Goal: Task Accomplishment & Management: Use online tool/utility

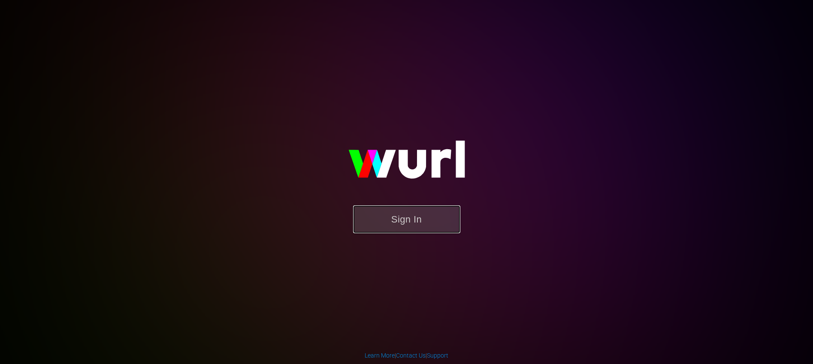
click at [443, 226] on button "Sign In" at bounding box center [406, 220] width 107 height 28
click at [414, 227] on button "Sign In" at bounding box center [406, 220] width 107 height 28
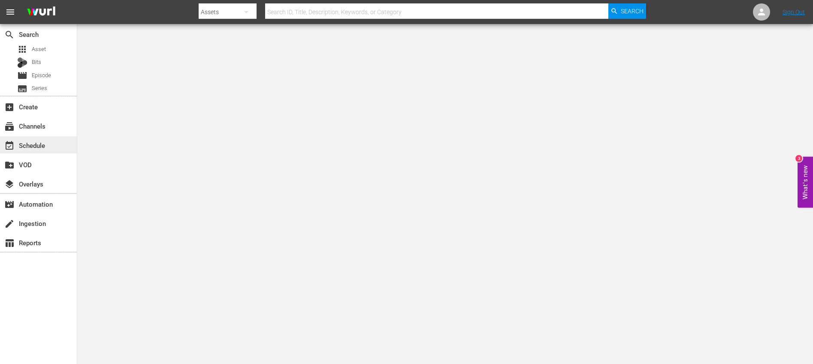
click at [42, 148] on div "event_available Schedule" at bounding box center [24, 144] width 48 height 8
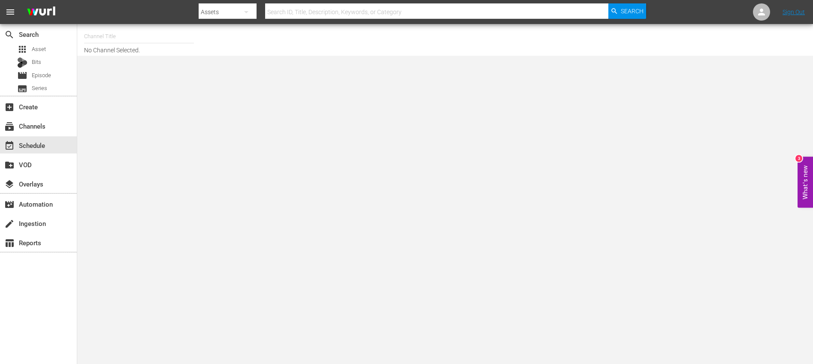
click at [135, 39] on input "text" at bounding box center [139, 36] width 110 height 21
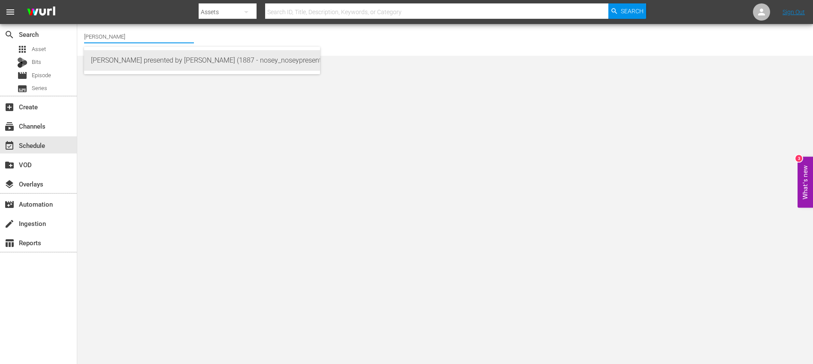
click at [175, 61] on div "[PERSON_NAME] presented by [PERSON_NAME] (1887 - nosey_noseypresentsstevewilkos…" at bounding box center [202, 60] width 222 height 21
type input "[PERSON_NAME] presented by [PERSON_NAME] (1887 - nosey_noseypresentsstevewilkos…"
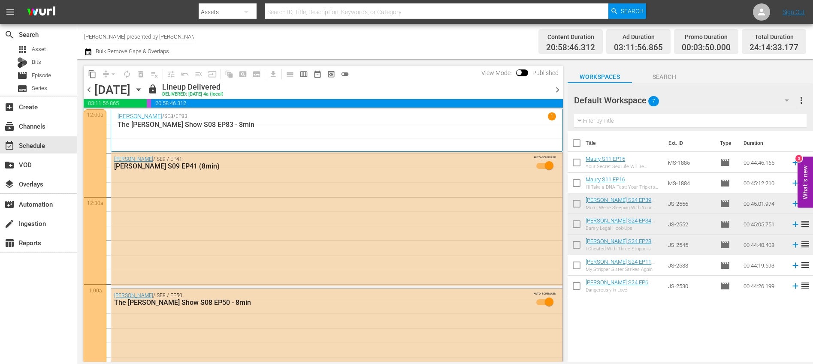
click at [560, 88] on span "chevron_right" at bounding box center [557, 90] width 11 height 11
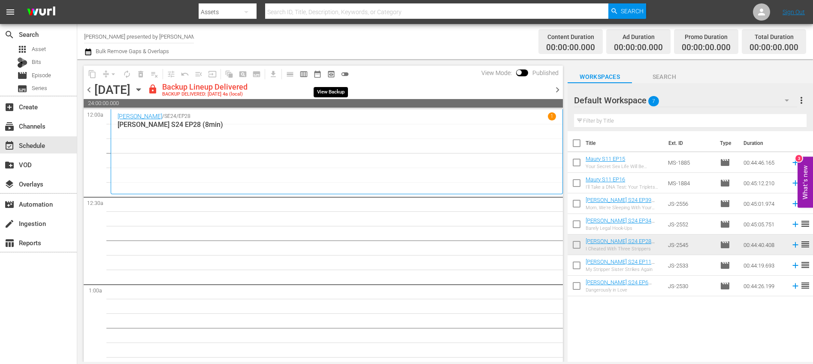
click at [332, 75] on span "preview_outlined" at bounding box center [331, 74] width 9 height 9
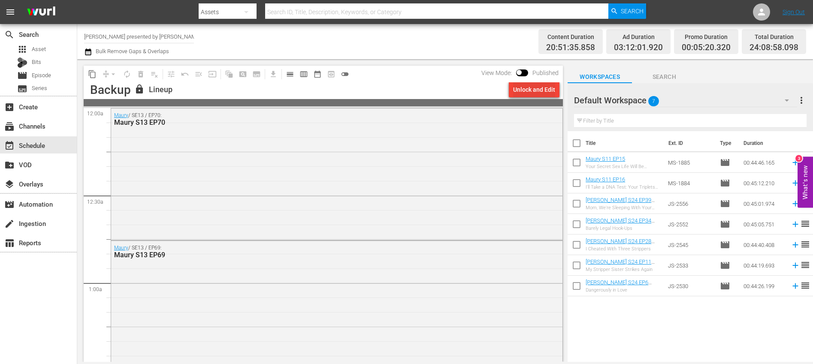
click at [548, 94] on div "Unlock and Edit" at bounding box center [534, 89] width 42 height 15
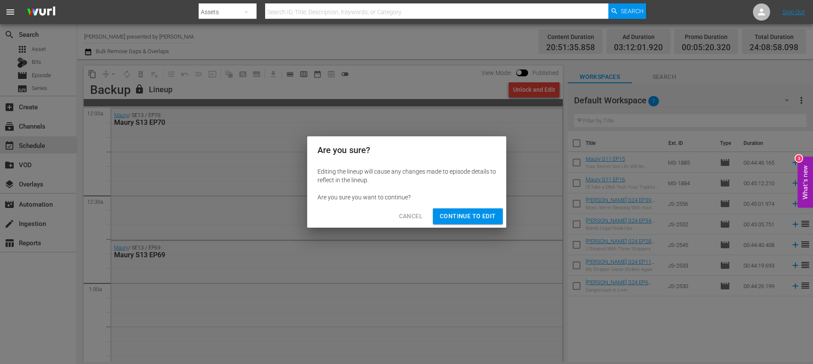
click at [453, 211] on span "Continue to Edit" at bounding box center [468, 216] width 56 height 11
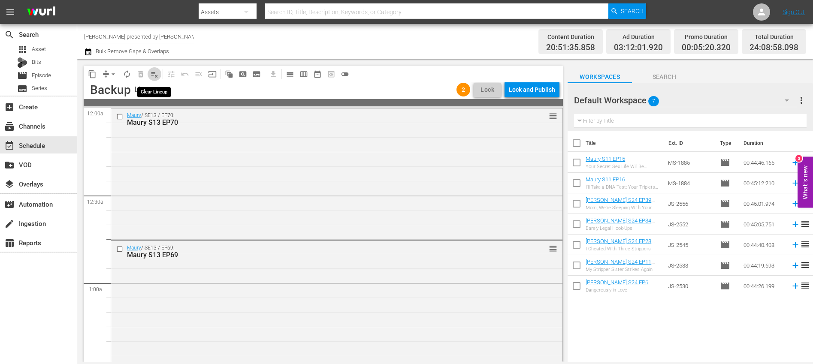
click at [151, 75] on span "playlist_remove_outlined" at bounding box center [154, 74] width 9 height 9
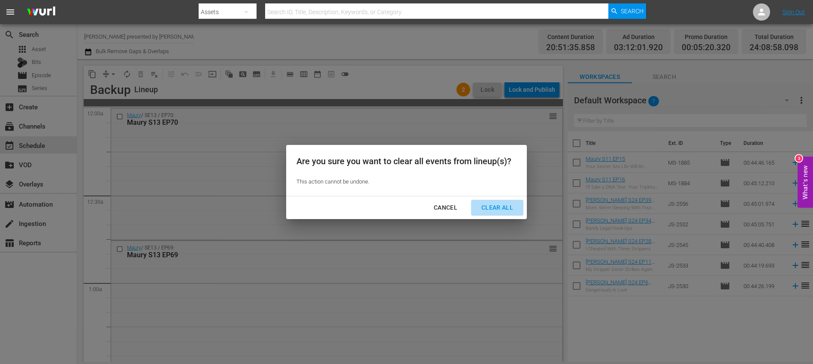
click at [479, 203] on div "Clear All" at bounding box center [497, 208] width 45 height 11
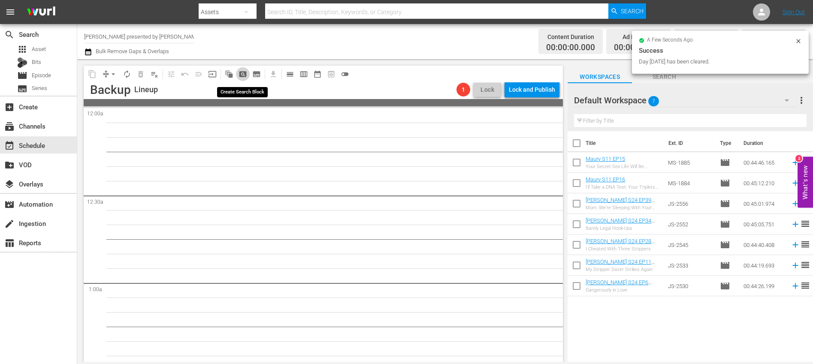
click at [242, 75] on span "pageview_outlined" at bounding box center [243, 74] width 9 height 9
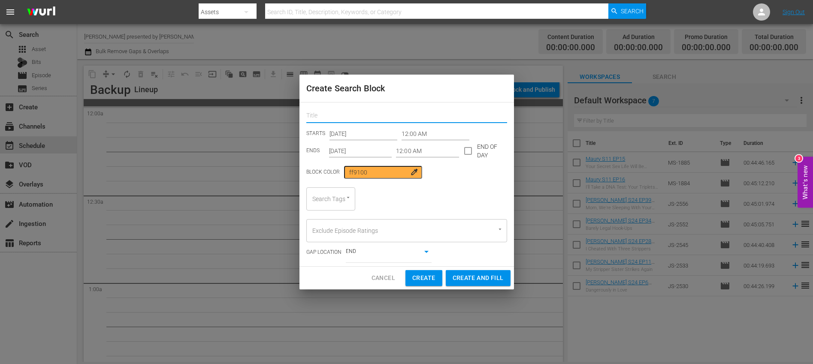
click at [320, 120] on input "text" at bounding box center [406, 116] width 201 height 13
type input "[PERSON_NAME]"
click at [330, 202] on div "Search Tags" at bounding box center [330, 199] width 49 height 23
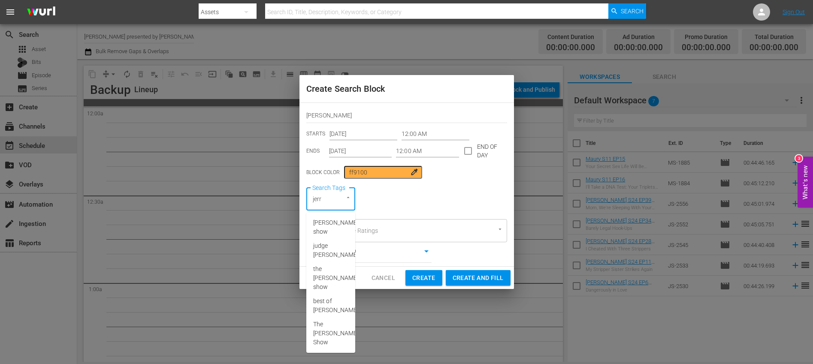
type input "[PERSON_NAME]"
click at [325, 230] on span "[PERSON_NAME] show" at bounding box center [335, 227] width 45 height 18
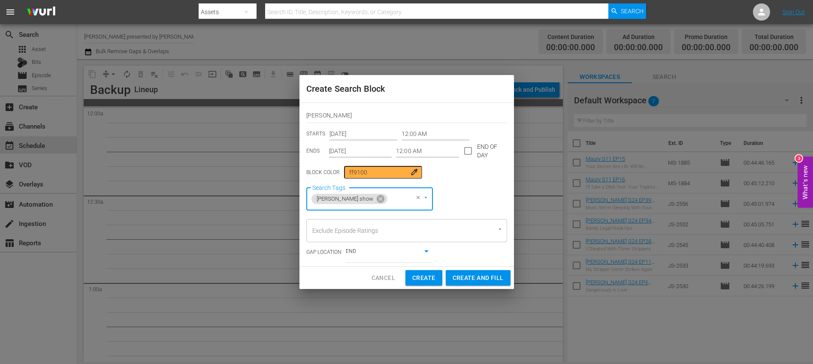
type input "8"
click at [352, 219] on li "8min" at bounding box center [365, 223] width 118 height 14
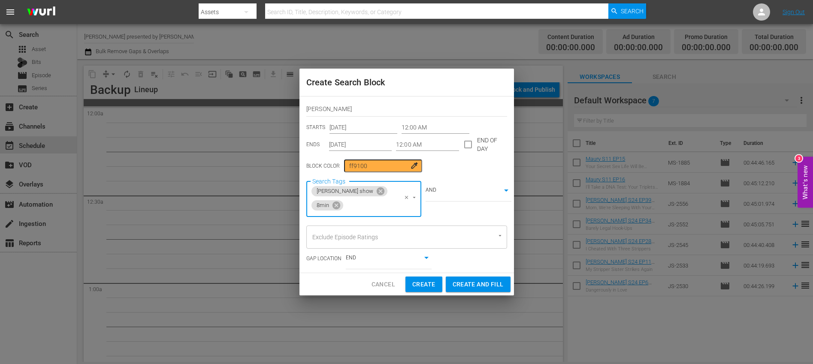
click at [466, 142] on span at bounding box center [468, 145] width 18 height 18
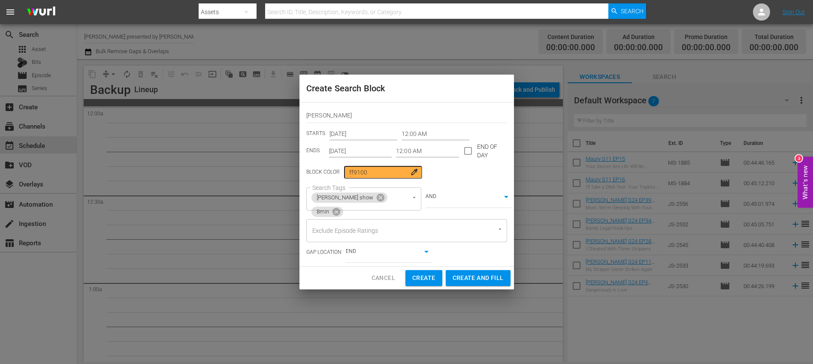
click at [424, 150] on input "12:00 AM" at bounding box center [427, 151] width 63 height 13
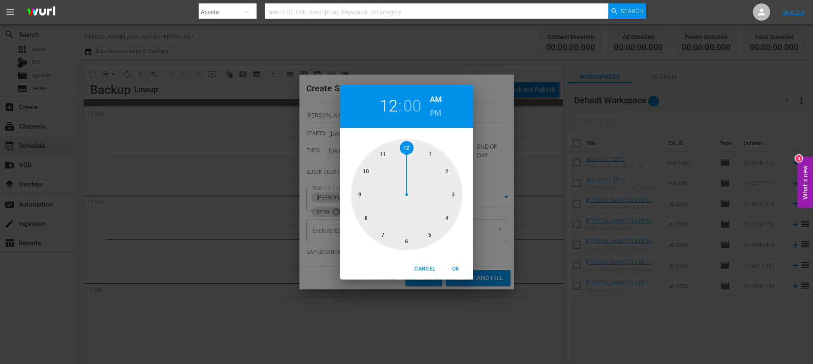
click at [426, 269] on span "Cancel" at bounding box center [424, 269] width 21 height 9
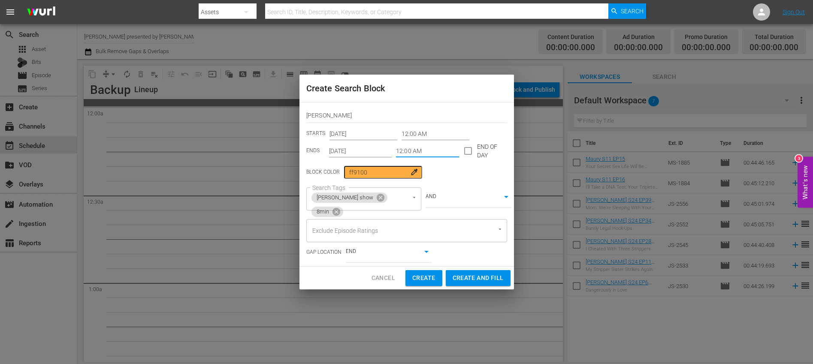
click at [469, 153] on input "checkbox" at bounding box center [468, 153] width 18 height 18
click at [479, 277] on span "Create and Fill" at bounding box center [478, 278] width 51 height 11
checkbox input "false"
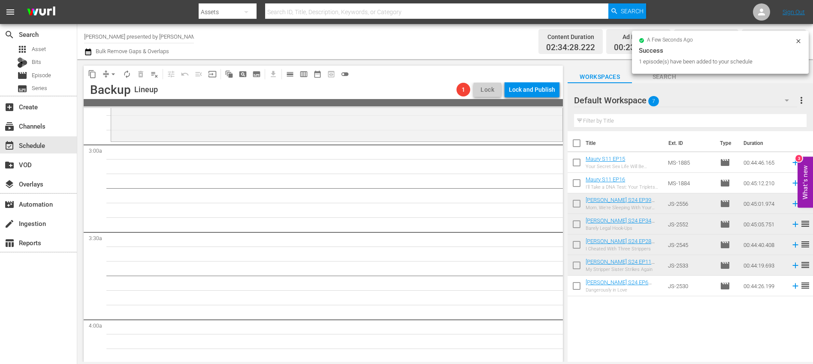
scroll to position [495, 0]
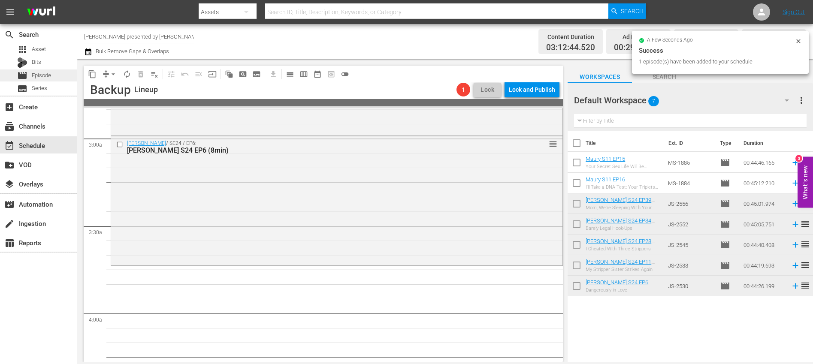
click at [49, 71] on span "Episode" at bounding box center [41, 75] width 19 height 9
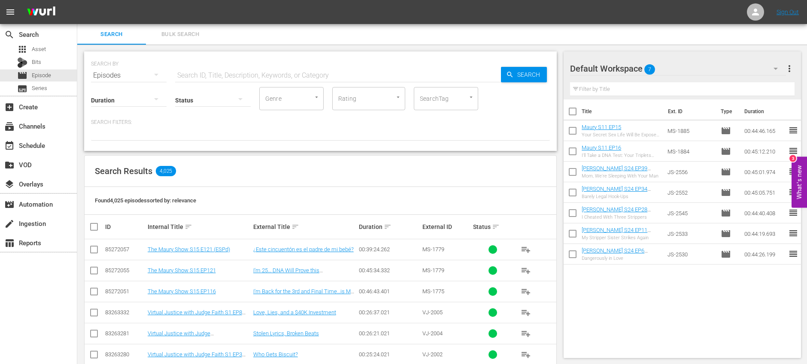
click at [227, 73] on input "text" at bounding box center [338, 75] width 326 height 21
click at [463, 100] on div at bounding box center [466, 97] width 15 height 9
type input "[PERSON_NAME]"
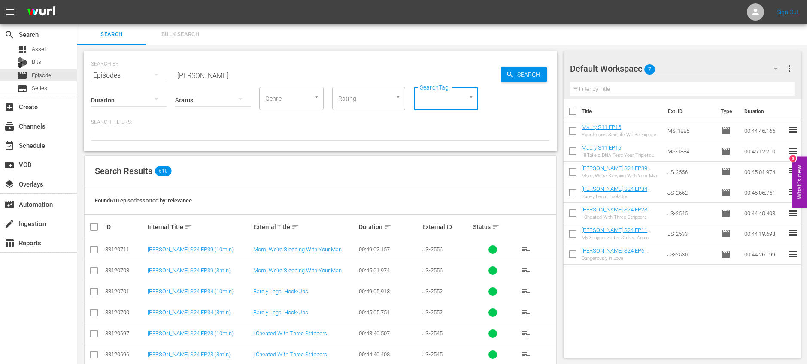
type input "8"
click at [457, 120] on li "8min" at bounding box center [446, 122] width 64 height 14
click at [94, 230] on input "checkbox" at bounding box center [97, 227] width 17 height 10
checkbox input "true"
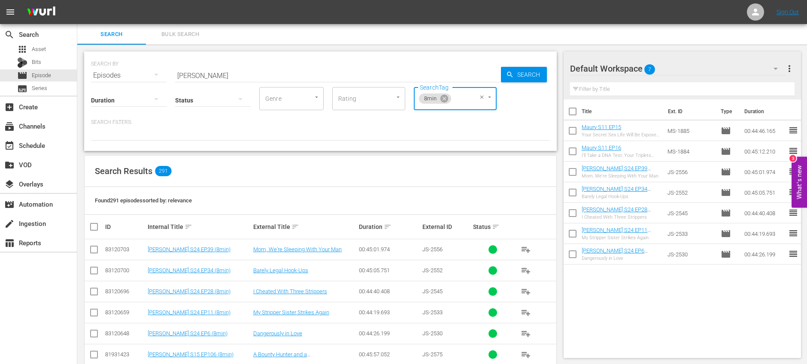
checkbox input "true"
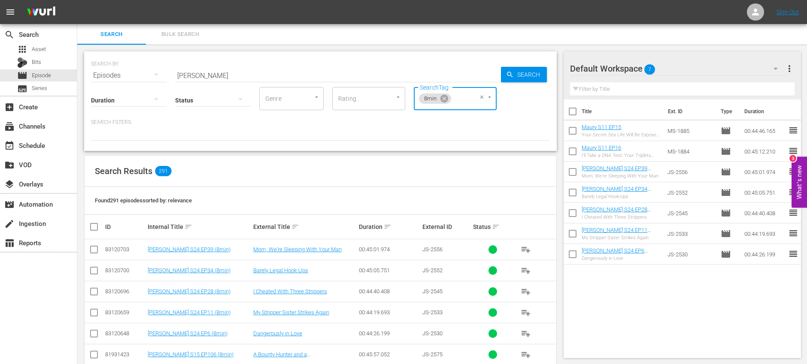
checkbox input "true"
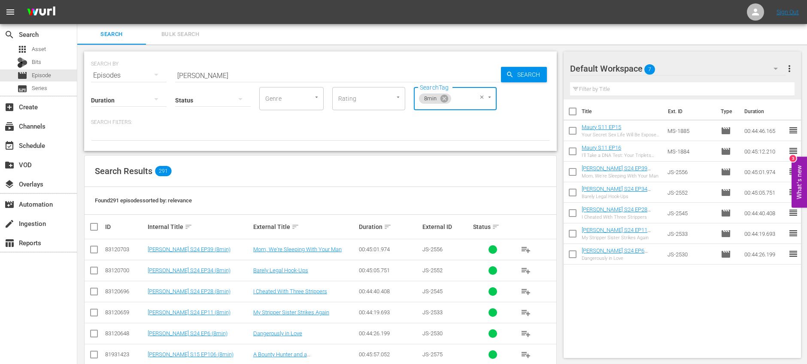
checkbox input "true"
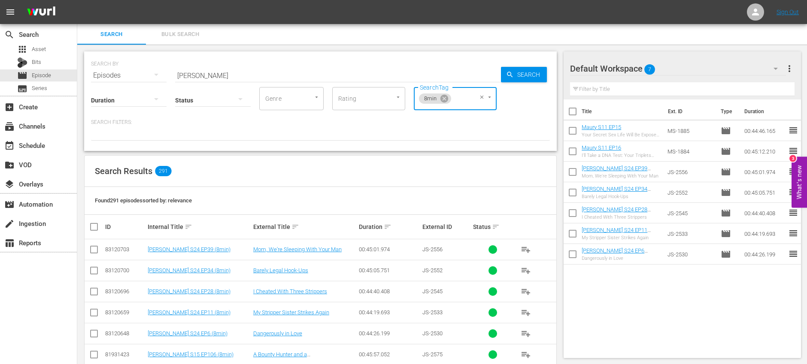
checkbox input "true"
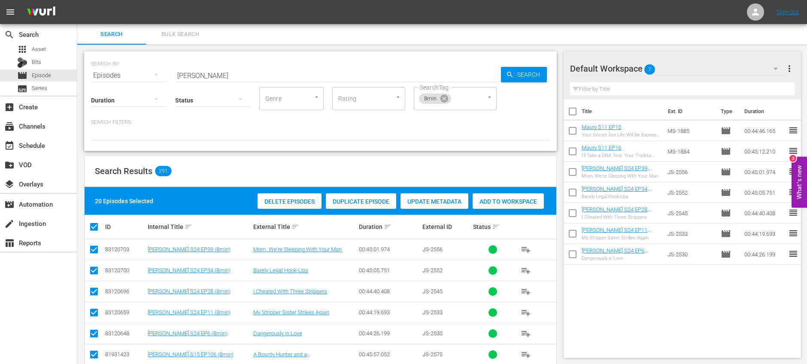
click at [495, 204] on span "Add to Workspace" at bounding box center [507, 201] width 71 height 7
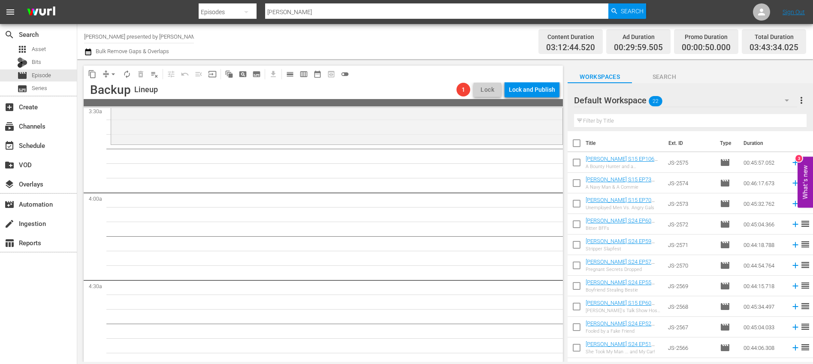
scroll to position [608, 0]
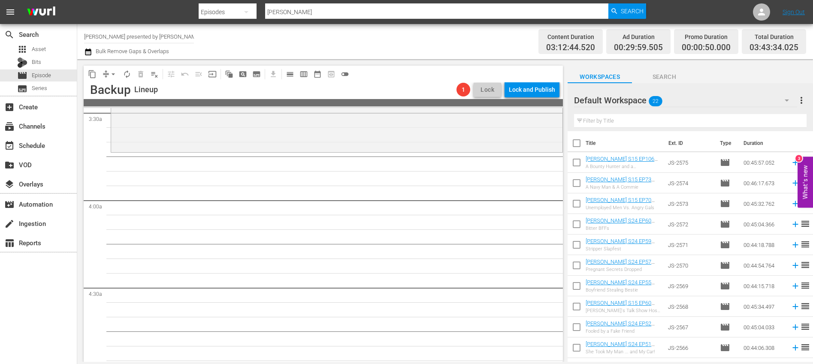
click at [574, 165] on input "checkbox" at bounding box center [577, 164] width 18 height 18
checkbox input "true"
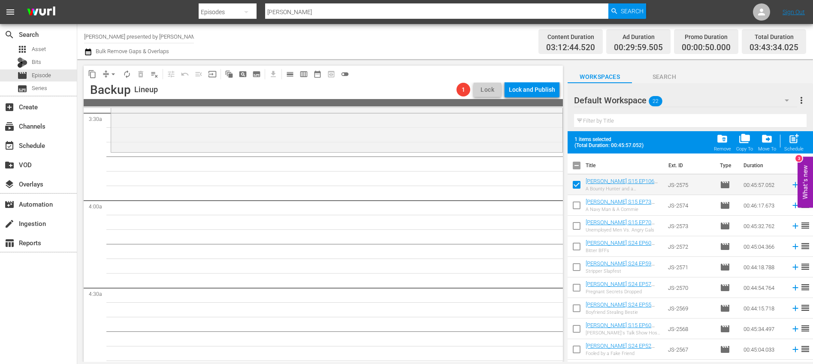
click at [578, 205] on input "checkbox" at bounding box center [577, 207] width 18 height 18
checkbox input "true"
click at [577, 228] on input "checkbox" at bounding box center [577, 228] width 18 height 18
checkbox input "true"
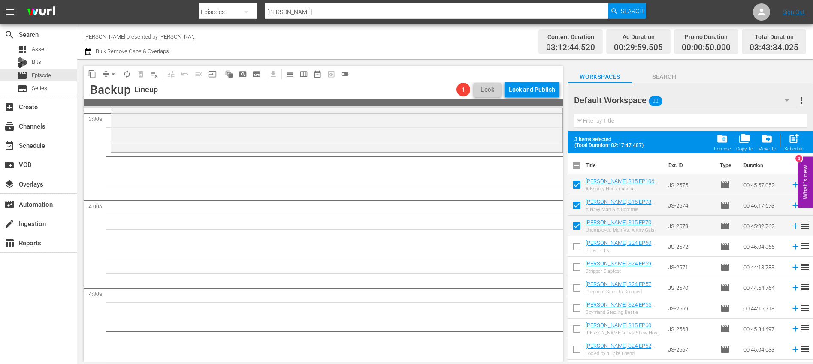
click at [578, 249] on input "checkbox" at bounding box center [577, 248] width 18 height 18
checkbox input "true"
click at [575, 268] on input "checkbox" at bounding box center [577, 269] width 18 height 18
checkbox input "true"
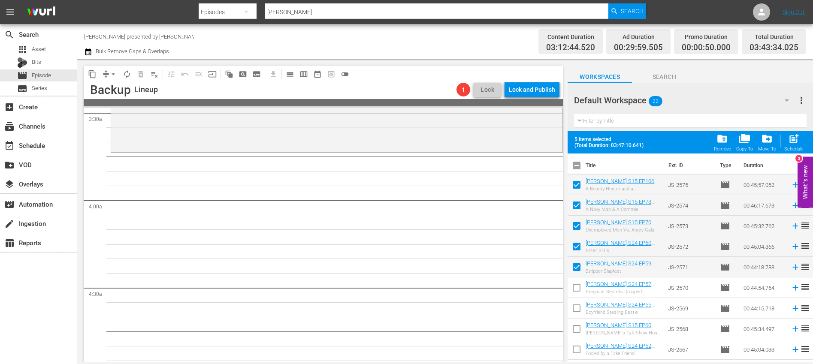
click at [577, 290] on input "checkbox" at bounding box center [577, 290] width 18 height 18
checkbox input "true"
click at [576, 309] on input "checkbox" at bounding box center [577, 310] width 18 height 18
checkbox input "true"
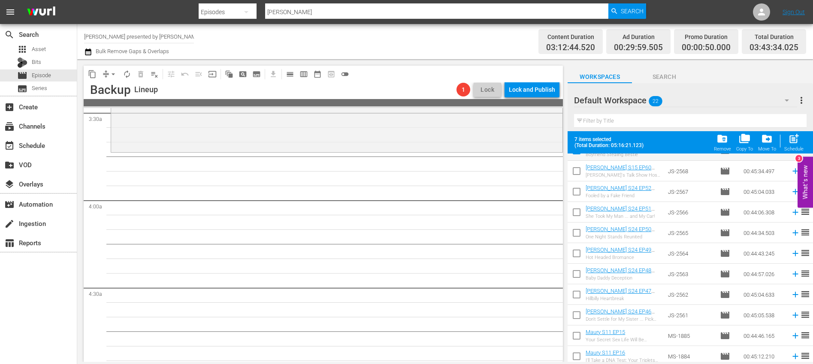
scroll to position [144, 0]
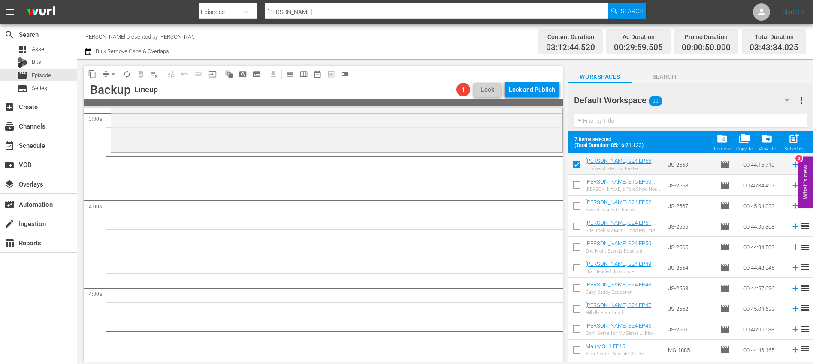
drag, startPoint x: 578, startPoint y: 189, endPoint x: 576, endPoint y: 205, distance: 16.1
click at [578, 190] on input "checkbox" at bounding box center [577, 187] width 18 height 18
checkbox input "true"
click at [576, 205] on input "checkbox" at bounding box center [577, 208] width 18 height 18
checkbox input "true"
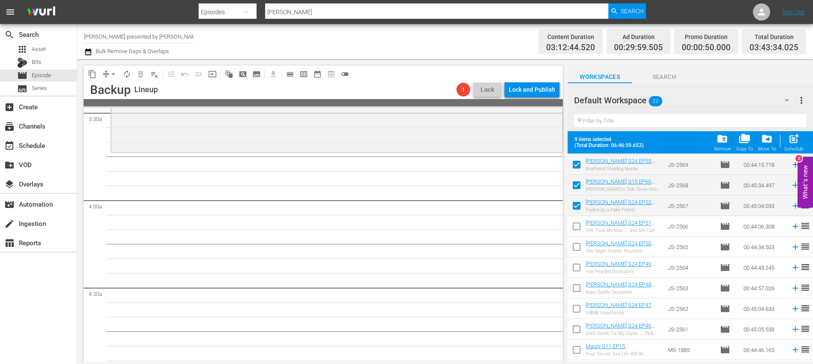
click at [575, 226] on input "checkbox" at bounding box center [577, 228] width 18 height 18
checkbox input "true"
click at [576, 244] on input "checkbox" at bounding box center [577, 249] width 18 height 18
checkbox input "true"
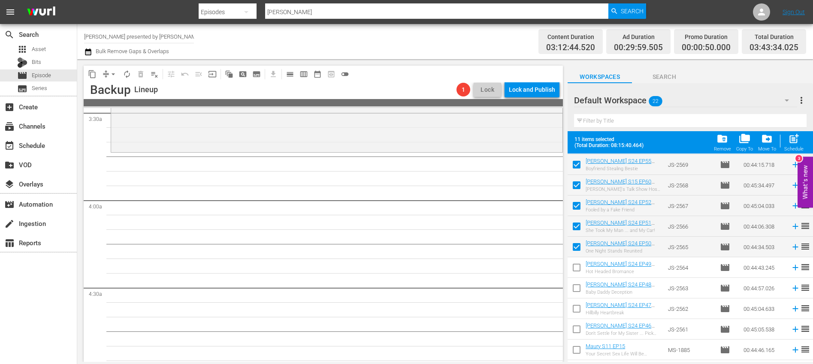
click at [577, 268] on input "checkbox" at bounding box center [577, 269] width 18 height 18
checkbox input "true"
click at [577, 286] on input "checkbox" at bounding box center [577, 290] width 18 height 18
checkbox input "true"
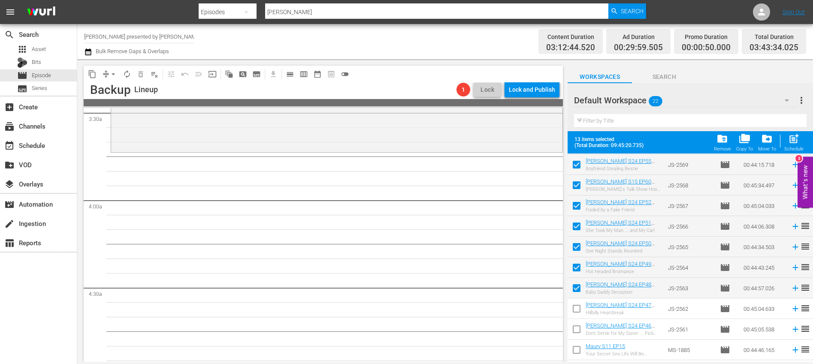
click at [576, 309] on input "checkbox" at bounding box center [577, 311] width 18 height 18
checkbox input "true"
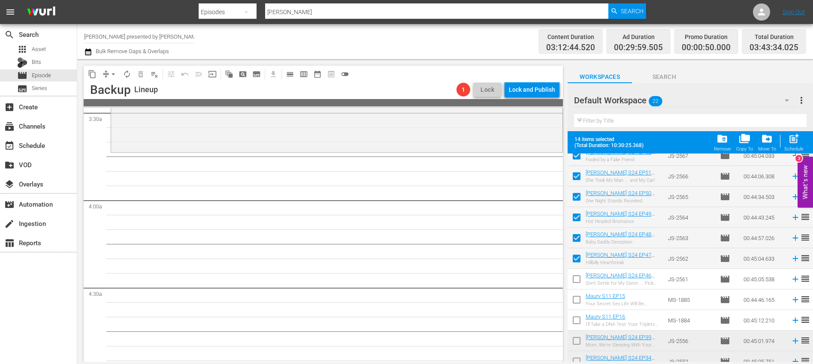
scroll to position [201, 0]
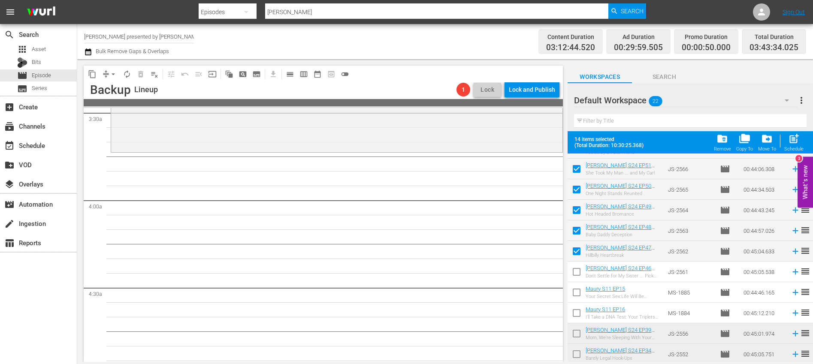
click at [576, 275] on input "checkbox" at bounding box center [577, 274] width 18 height 18
checkbox input "true"
click at [577, 291] on input "checkbox" at bounding box center [577, 294] width 18 height 18
checkbox input "true"
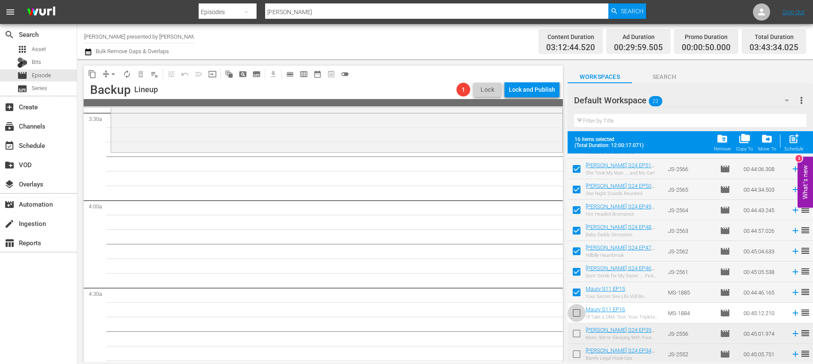
click at [579, 310] on input "checkbox" at bounding box center [577, 315] width 18 height 18
checkbox input "true"
click at [796, 142] on span "post_add" at bounding box center [794, 139] width 12 height 12
checkbox input "false"
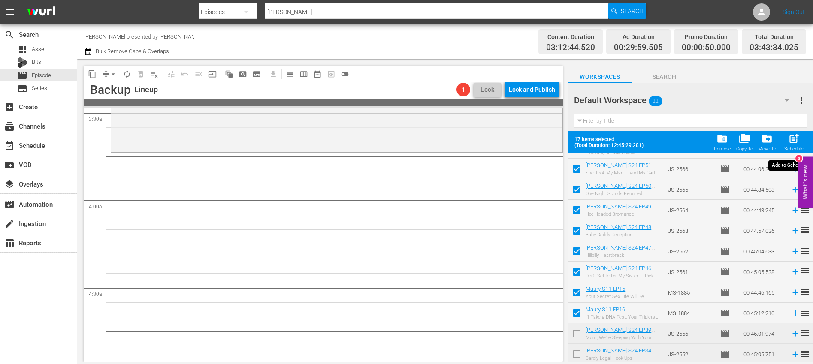
checkbox input "false"
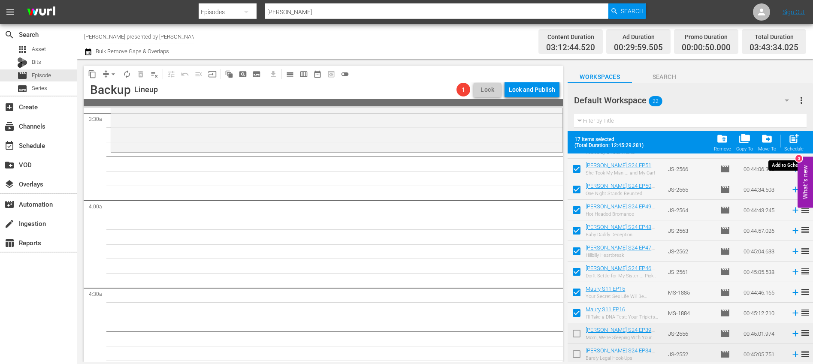
checkbox input "false"
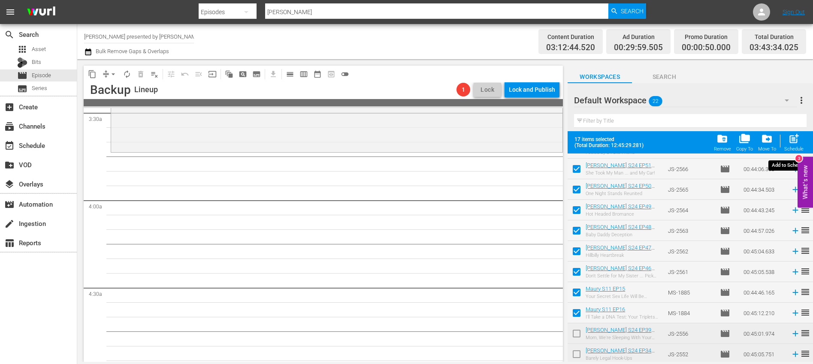
checkbox input "false"
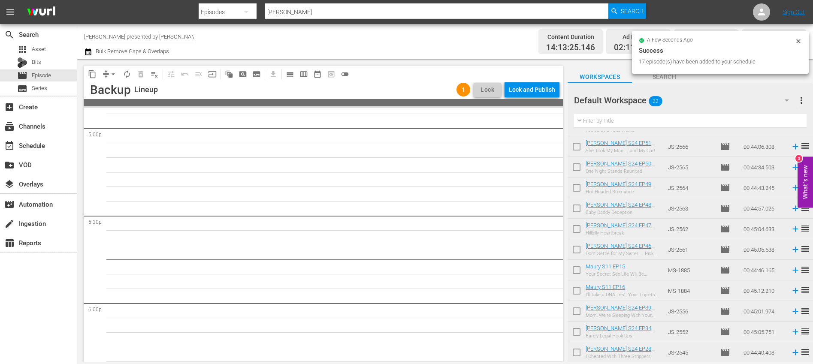
scroll to position [2877, 0]
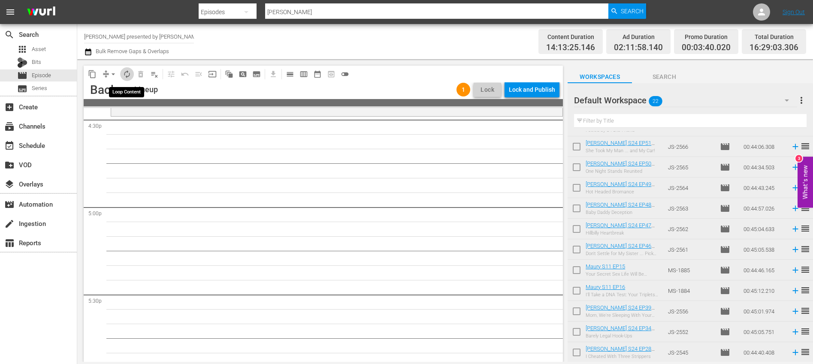
click at [125, 72] on span "autorenew_outlined" at bounding box center [127, 74] width 9 height 9
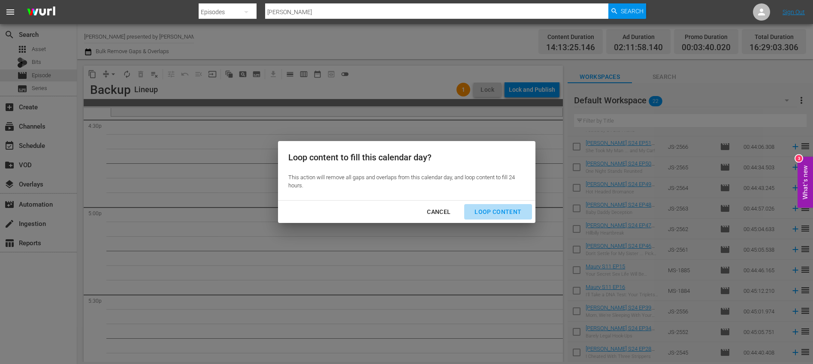
click at [514, 215] on div "Loop Content" at bounding box center [498, 212] width 61 height 11
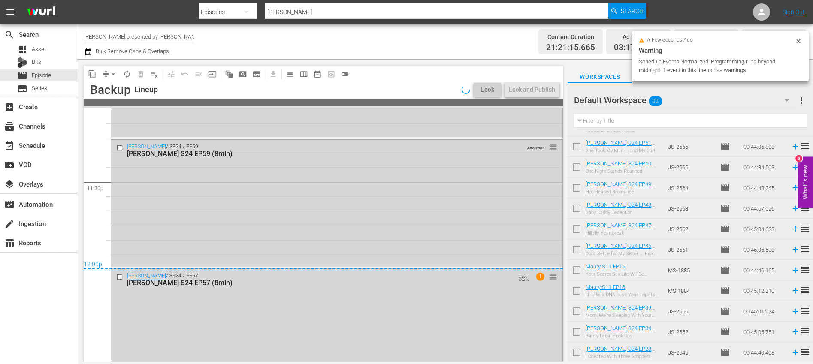
scroll to position [4078, 0]
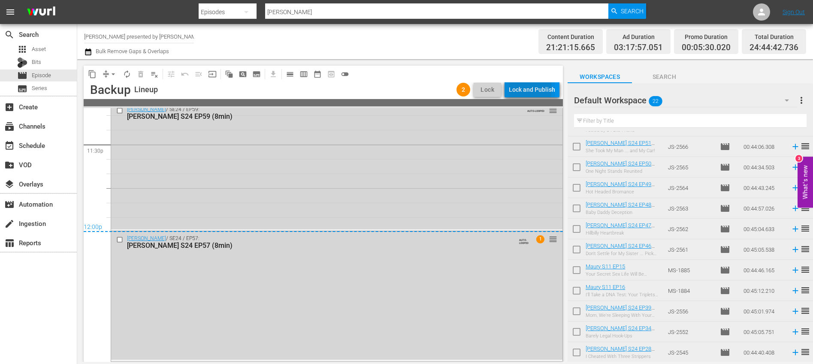
click at [526, 89] on div "Lock and Publish" at bounding box center [532, 89] width 46 height 15
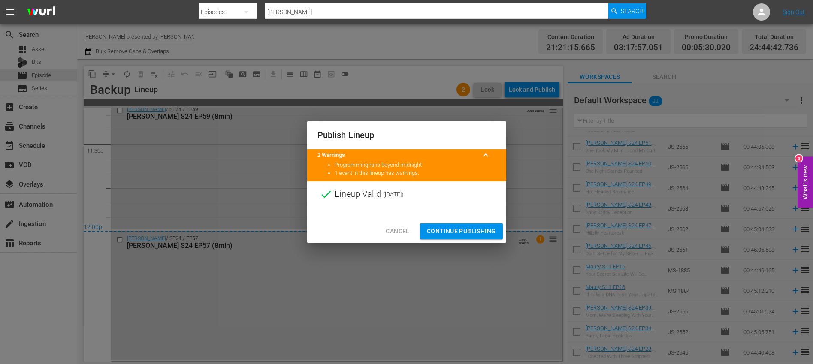
click at [470, 238] on button "Continue Publishing" at bounding box center [461, 232] width 83 height 16
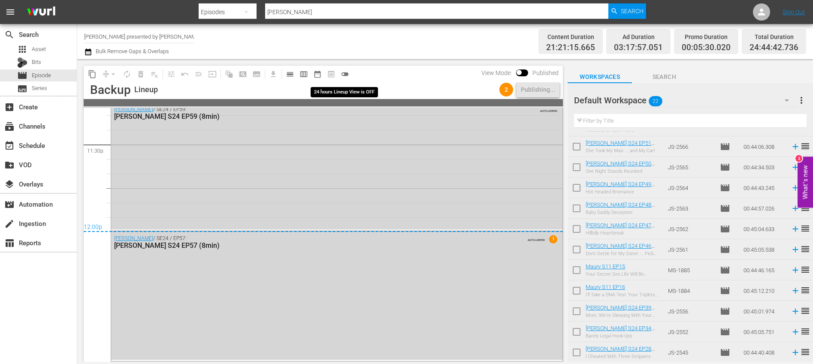
click at [346, 73] on span "toggle_off" at bounding box center [345, 74] width 9 height 9
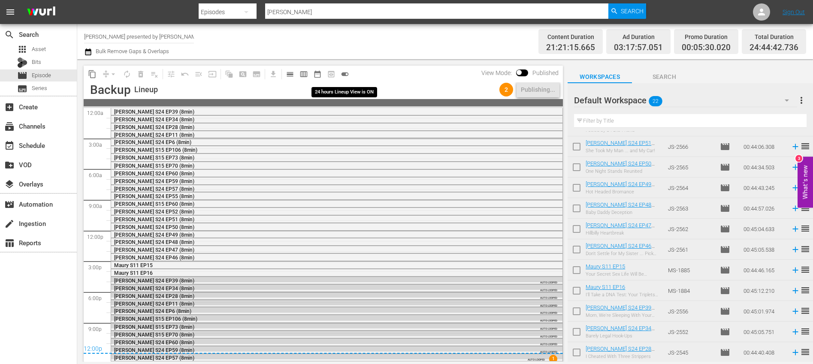
scroll to position [0, 0]
click at [346, 73] on span "toggle_on" at bounding box center [345, 74] width 9 height 9
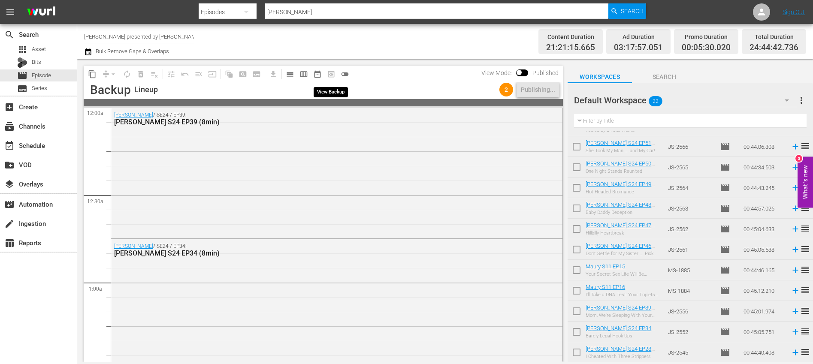
click at [329, 73] on span "preview_outlined" at bounding box center [331, 74] width 14 height 14
click at [290, 76] on span "calendar_view_day_outlined" at bounding box center [290, 74] width 9 height 9
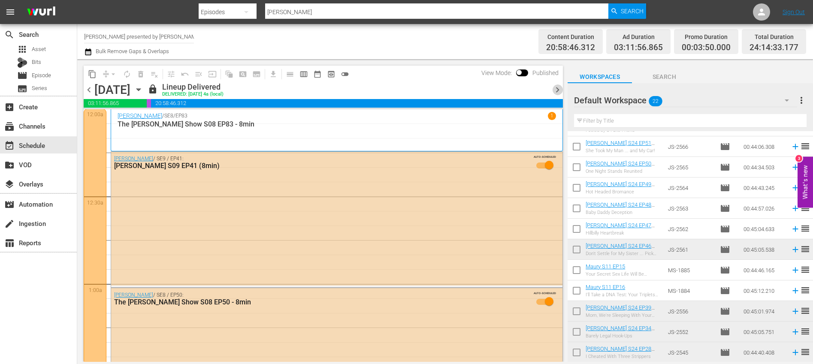
click at [557, 93] on span "chevron_right" at bounding box center [557, 90] width 11 height 11
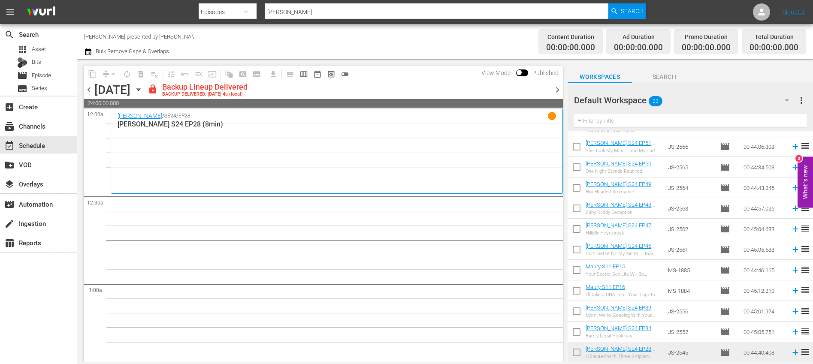
click at [557, 93] on span "chevron_right" at bounding box center [557, 90] width 11 height 11
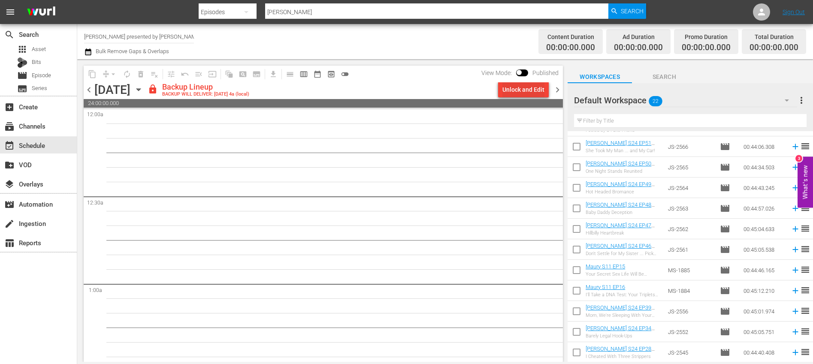
click at [538, 93] on div "Unlock and Edit" at bounding box center [523, 89] width 42 height 15
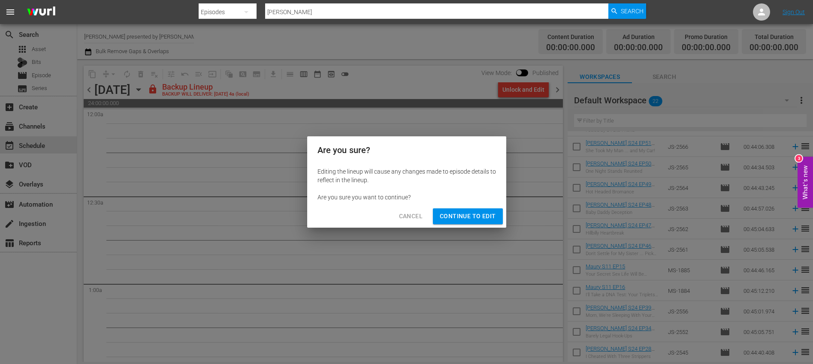
click at [459, 219] on span "Continue to Edit" at bounding box center [468, 216] width 56 height 11
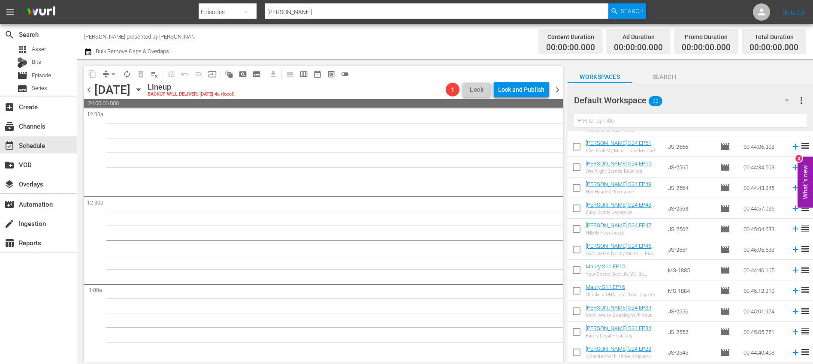
click at [560, 92] on span "chevron_right" at bounding box center [557, 90] width 11 height 11
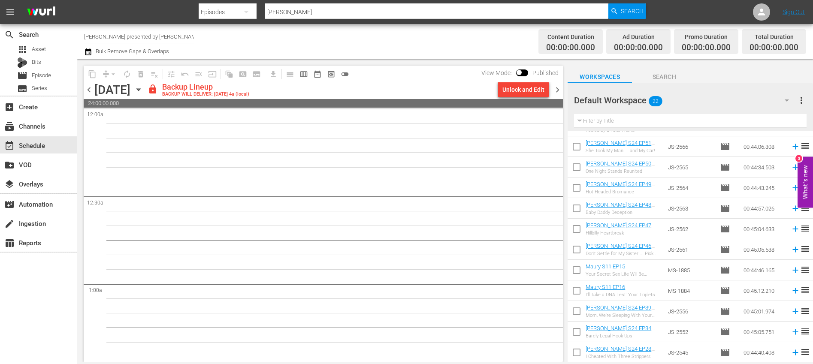
click at [523, 90] on div "Unlock and Edit" at bounding box center [523, 89] width 42 height 15
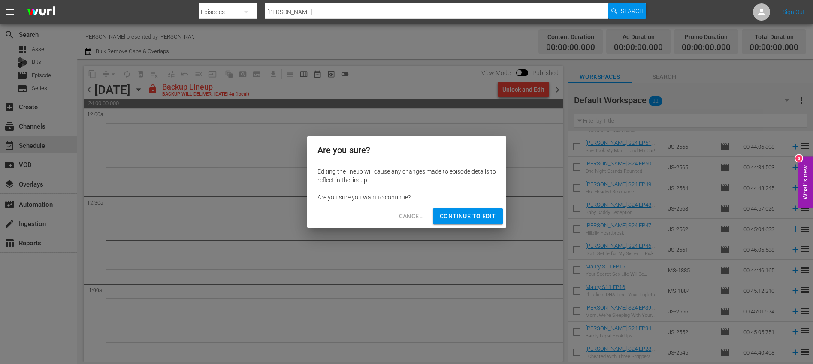
click at [481, 214] on span "Continue to Edit" at bounding box center [468, 216] width 56 height 11
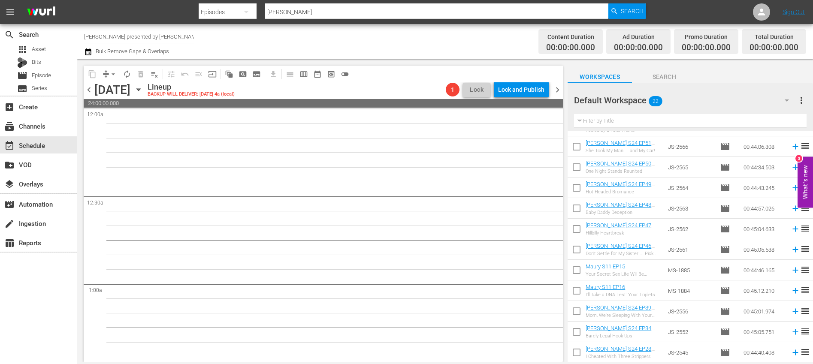
click at [558, 91] on span "chevron_right" at bounding box center [557, 90] width 11 height 11
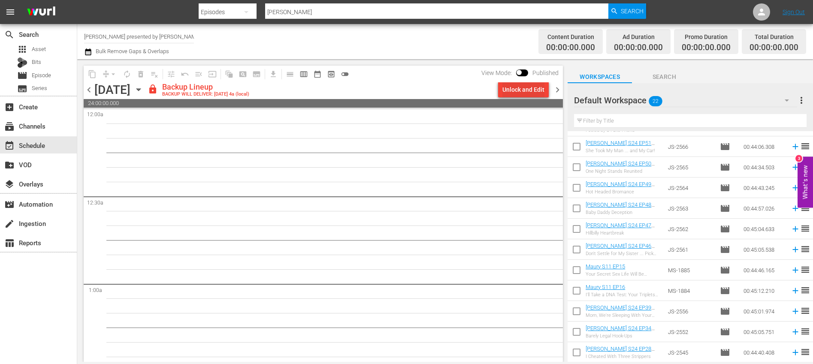
click at [514, 90] on div "Unlock and Edit" at bounding box center [523, 89] width 42 height 15
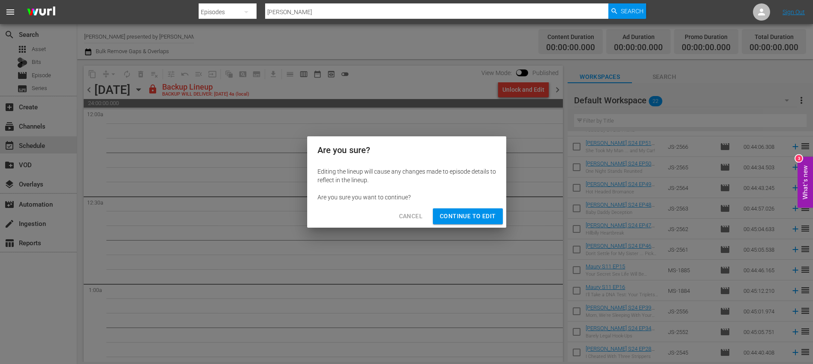
click at [474, 213] on span "Continue to Edit" at bounding box center [468, 216] width 56 height 11
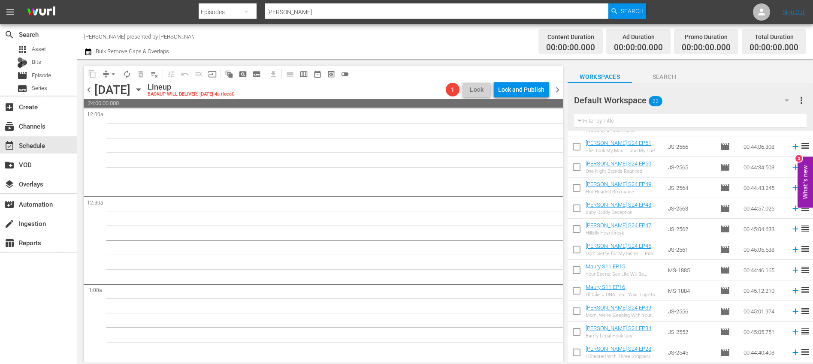
click at [559, 94] on span "chevron_right" at bounding box center [557, 90] width 11 height 11
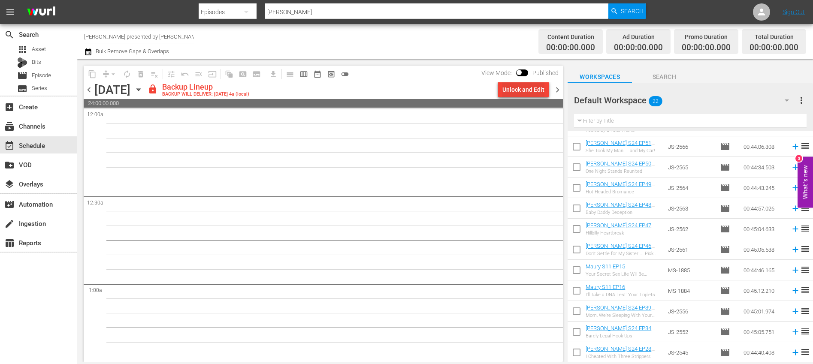
click at [526, 89] on div "Unlock and Edit" at bounding box center [523, 89] width 42 height 15
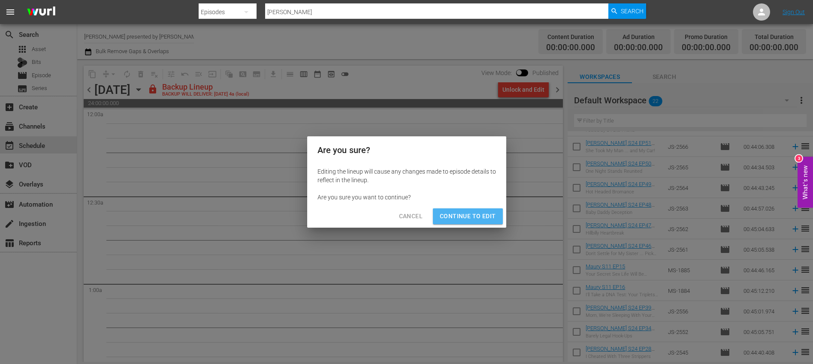
click at [477, 215] on span "Continue to Edit" at bounding box center [468, 216] width 56 height 11
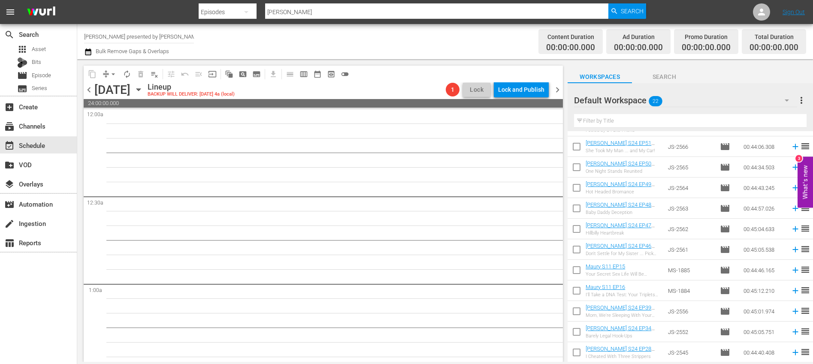
click at [557, 91] on span "chevron_right" at bounding box center [557, 90] width 11 height 11
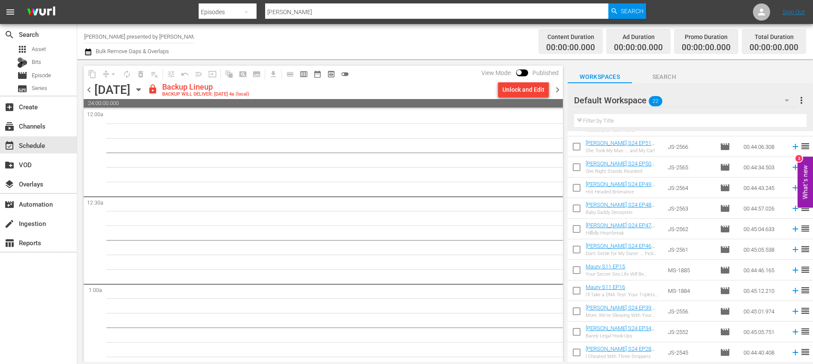
click at [516, 94] on div "Unlock and Edit" at bounding box center [523, 89] width 42 height 15
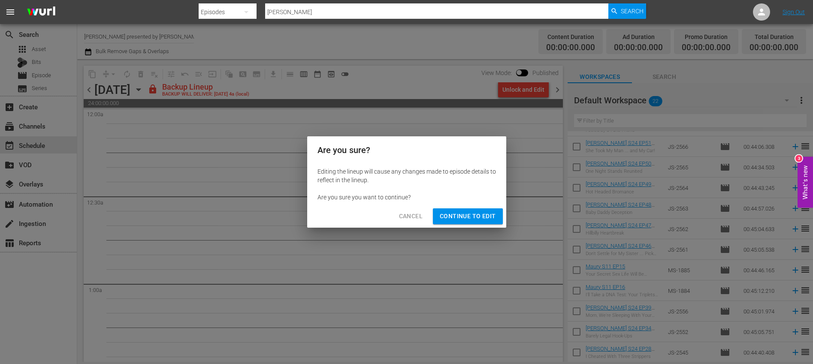
click at [469, 218] on span "Continue to Edit" at bounding box center [468, 216] width 56 height 11
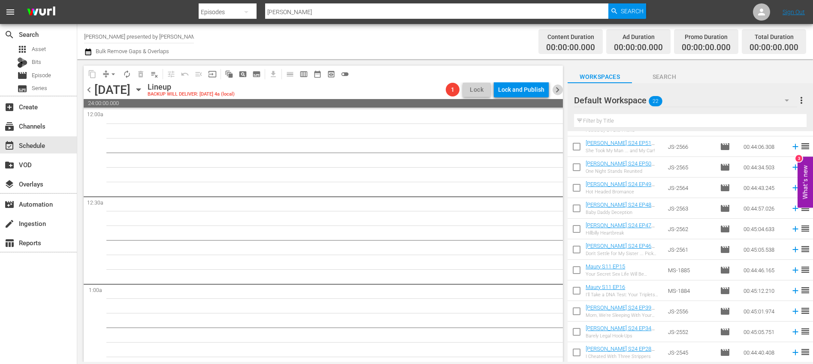
click at [560, 92] on span "chevron_right" at bounding box center [557, 90] width 11 height 11
click at [84, 91] on span "chevron_left" at bounding box center [89, 90] width 11 height 11
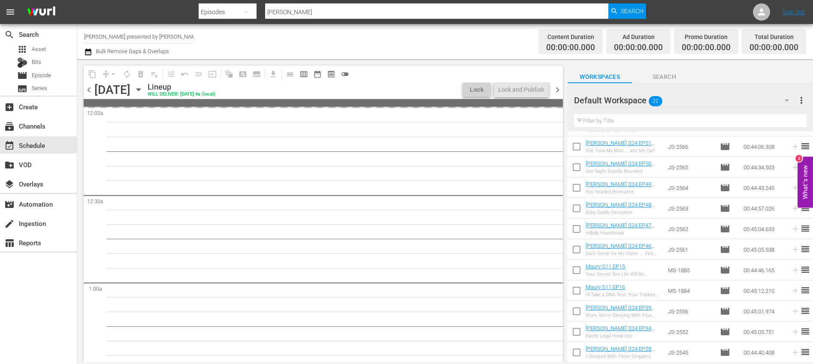
click at [90, 93] on span "chevron_left" at bounding box center [89, 90] width 11 height 11
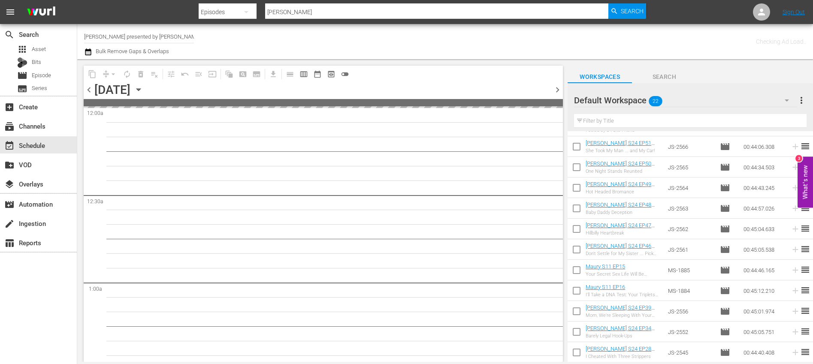
click at [90, 93] on span "chevron_left" at bounding box center [89, 90] width 11 height 11
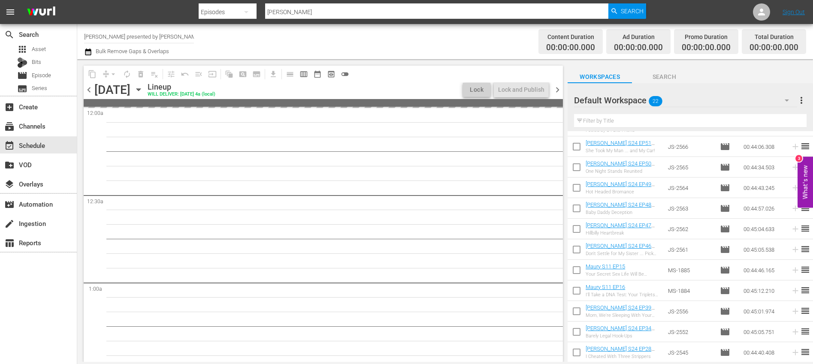
click at [90, 93] on span "chevron_left" at bounding box center [89, 90] width 11 height 11
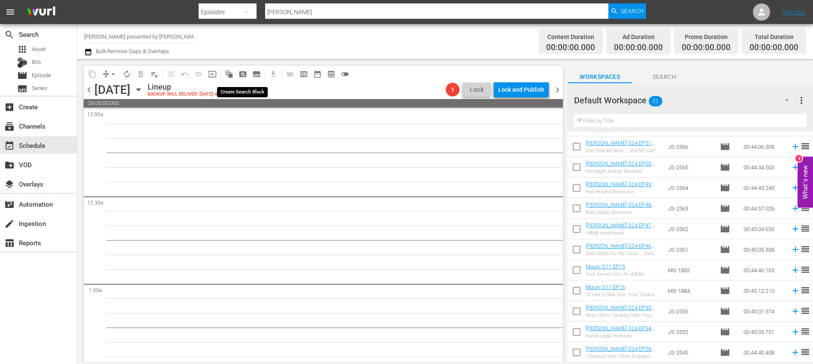
click at [240, 73] on span "pageview_outlined" at bounding box center [243, 74] width 9 height 9
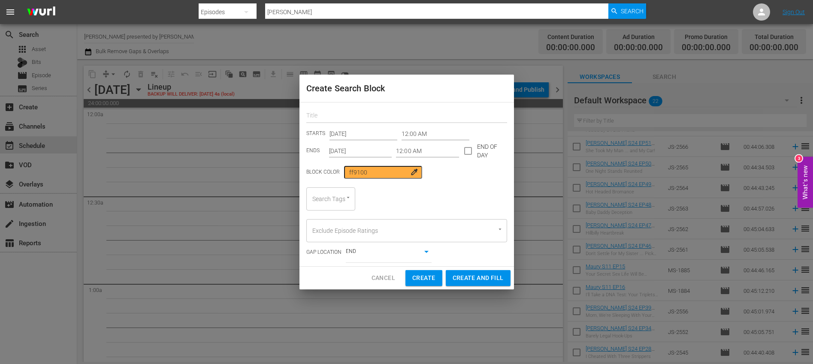
click at [351, 115] on input "text" at bounding box center [406, 116] width 201 height 13
type input "[PERSON_NAME]"
click at [466, 153] on input "checkbox" at bounding box center [468, 153] width 18 height 18
checkbox input "true"
click at [376, 145] on input "[DATE]" at bounding box center [360, 151] width 63 height 13
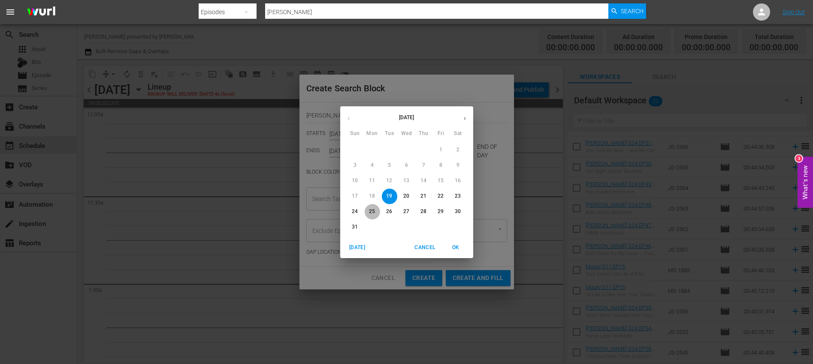
click at [374, 211] on p "25" at bounding box center [372, 211] width 6 height 7
type input "[DATE]"
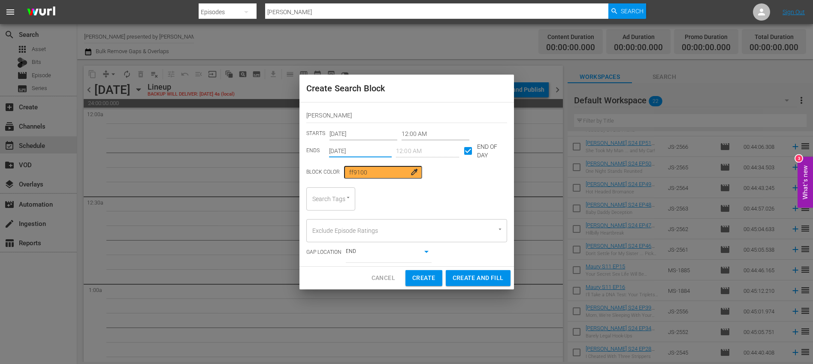
click at [325, 200] on input "Search Tags" at bounding box center [318, 198] width 17 height 15
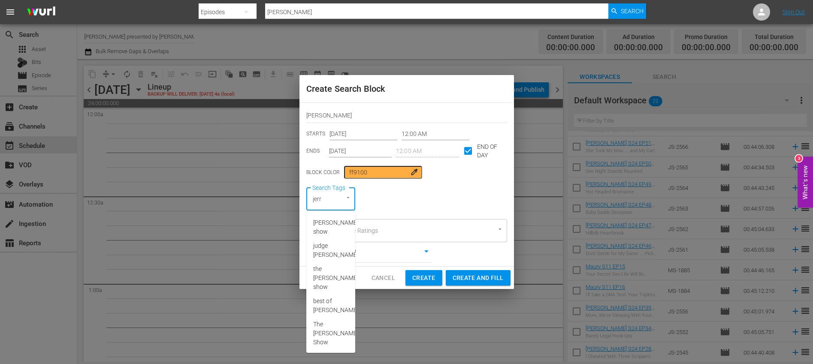
type input "[PERSON_NAME]"
click at [326, 233] on span "[PERSON_NAME] show" at bounding box center [335, 227] width 45 height 18
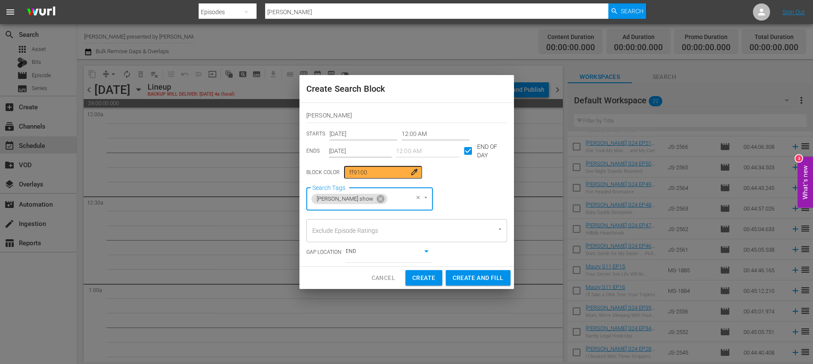
type input "8"
click at [323, 229] on li "8min" at bounding box center [365, 223] width 118 height 14
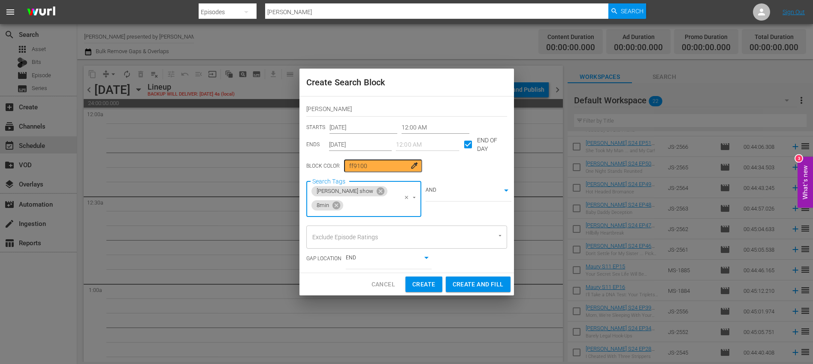
click at [469, 286] on div "Cancel Create Create and Fill" at bounding box center [406, 284] width 215 height 23
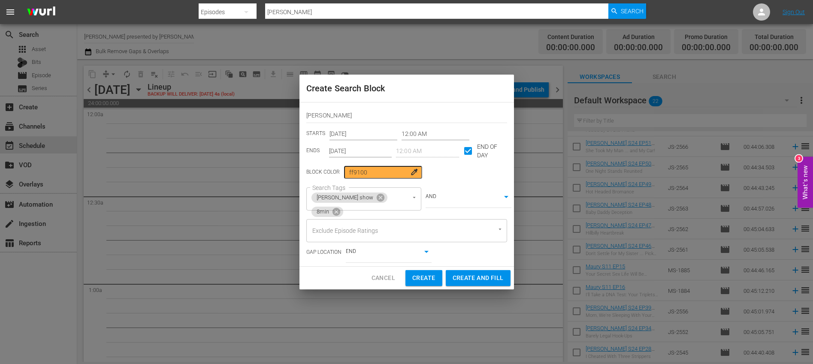
click at [472, 282] on span "Create and Fill" at bounding box center [478, 278] width 51 height 11
type input "[DATE]"
checkbox input "false"
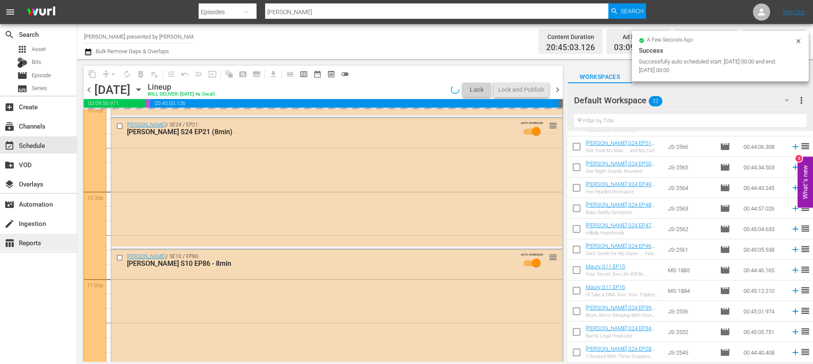
scroll to position [3949, 0]
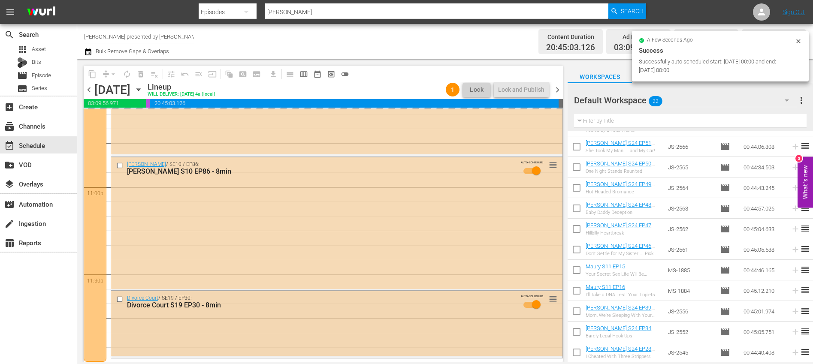
click at [119, 300] on input "checkbox" at bounding box center [120, 299] width 9 height 7
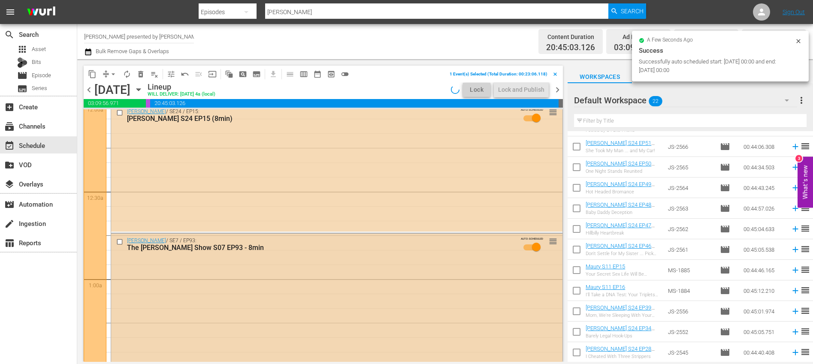
scroll to position [0, 0]
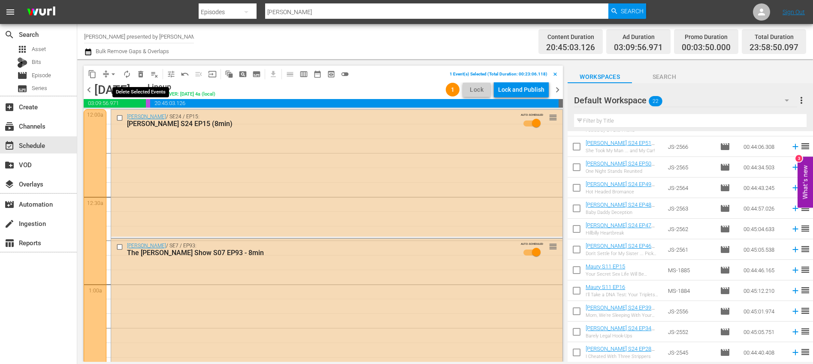
click at [142, 75] on span "delete_forever_outlined" at bounding box center [140, 74] width 9 height 9
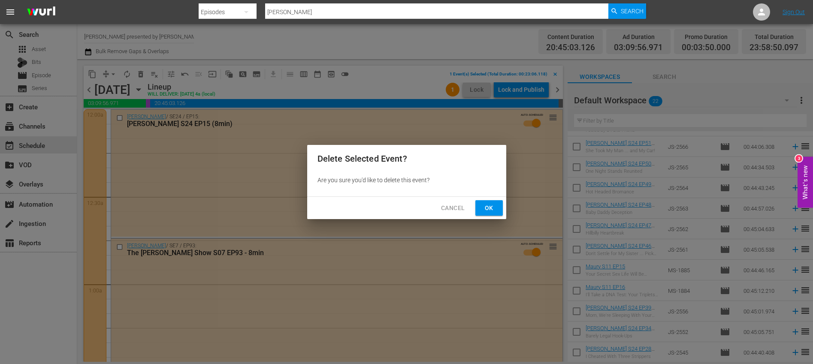
click at [486, 207] on span "Ok" at bounding box center [489, 208] width 14 height 11
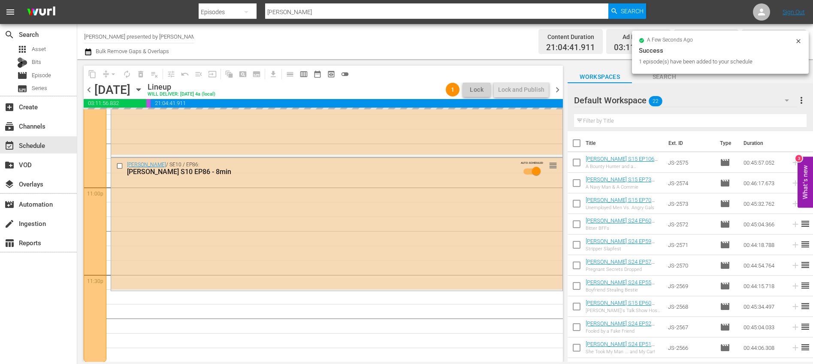
scroll to position [3949, 0]
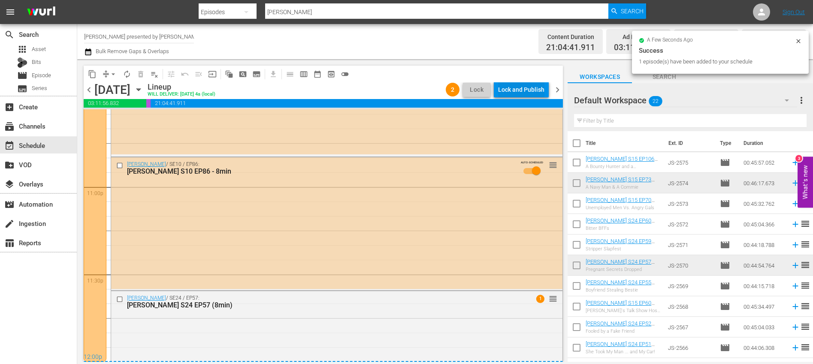
click at [521, 92] on div "Lock and Publish" at bounding box center [521, 89] width 46 height 15
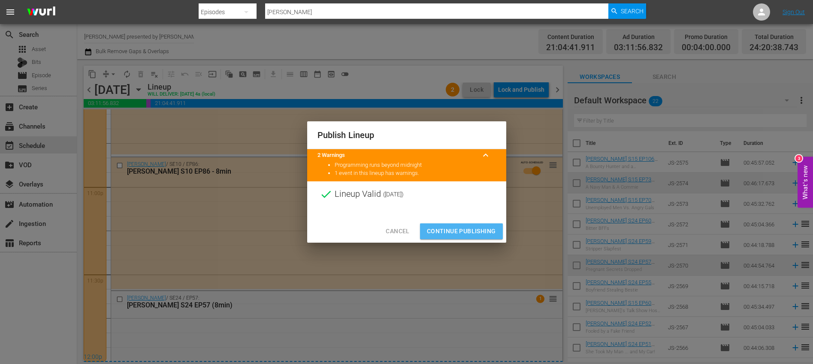
click at [465, 233] on span "Continue Publishing" at bounding box center [461, 231] width 69 height 11
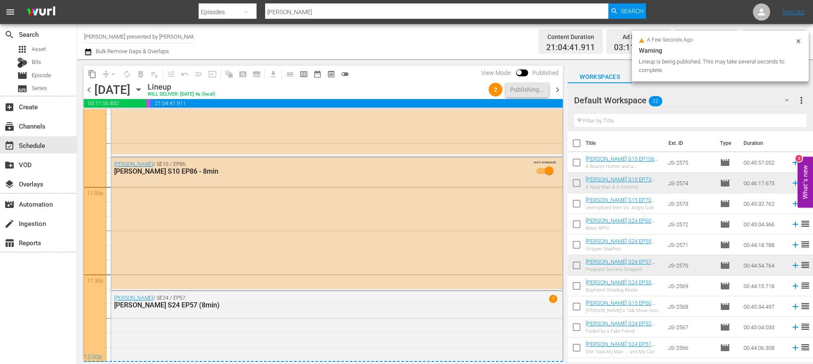
click at [560, 90] on span "chevron_right" at bounding box center [557, 90] width 11 height 11
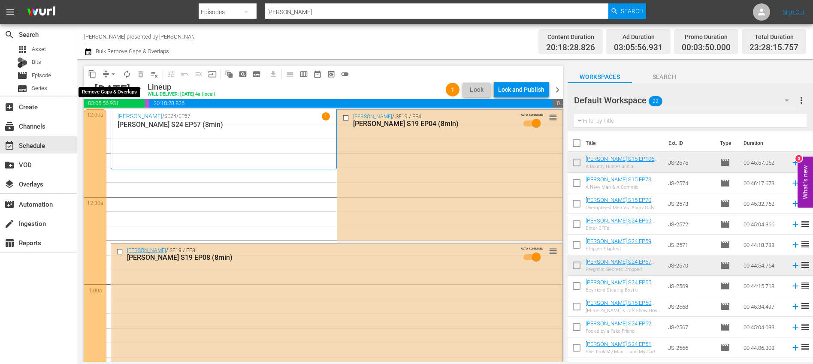
click at [112, 76] on span "arrow_drop_down" at bounding box center [113, 74] width 9 height 9
click at [119, 120] on li "Align to End of Previous Day" at bounding box center [114, 120] width 90 height 14
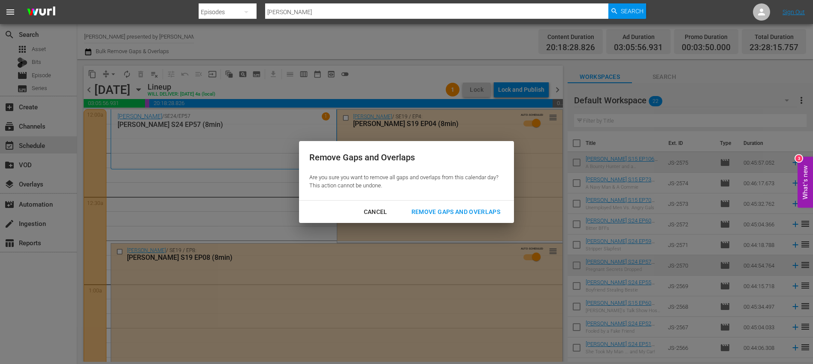
click at [464, 217] on button "Remove Gaps and Overlaps" at bounding box center [455, 212] width 109 height 16
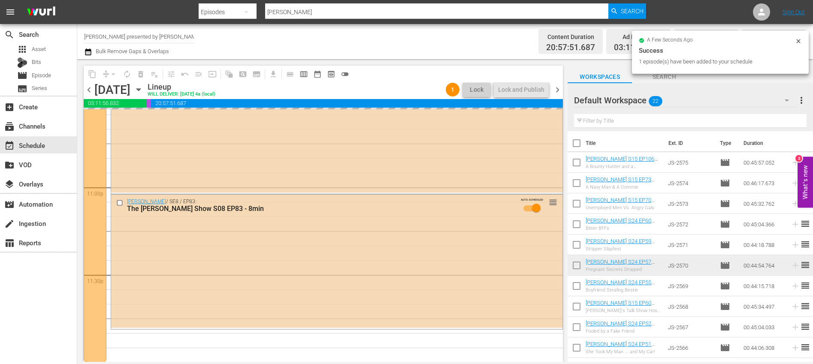
scroll to position [3949, 0]
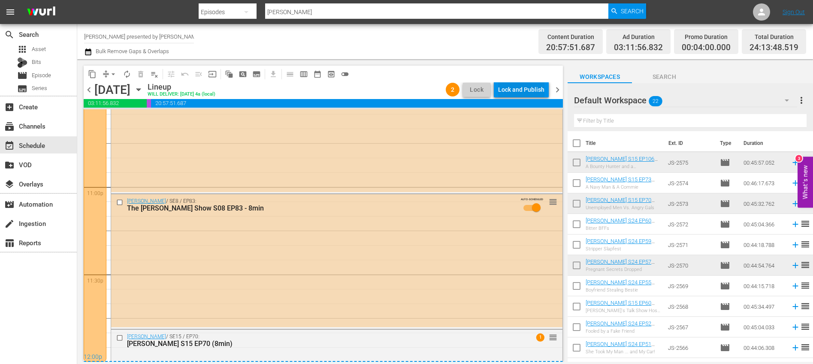
click at [519, 86] on div "Lock and Publish" at bounding box center [521, 89] width 46 height 15
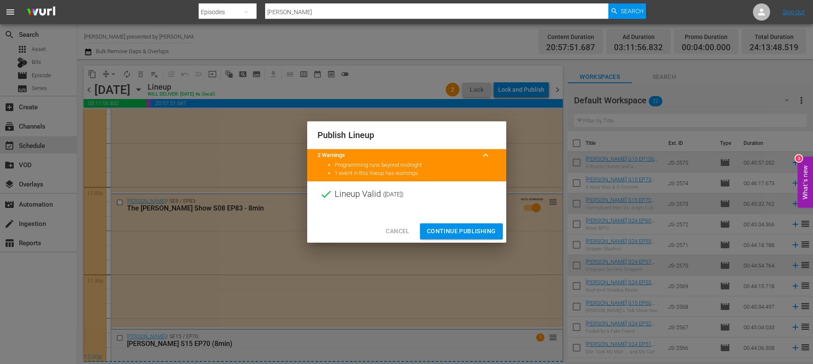
click at [470, 234] on span "Continue Publishing" at bounding box center [461, 231] width 69 height 11
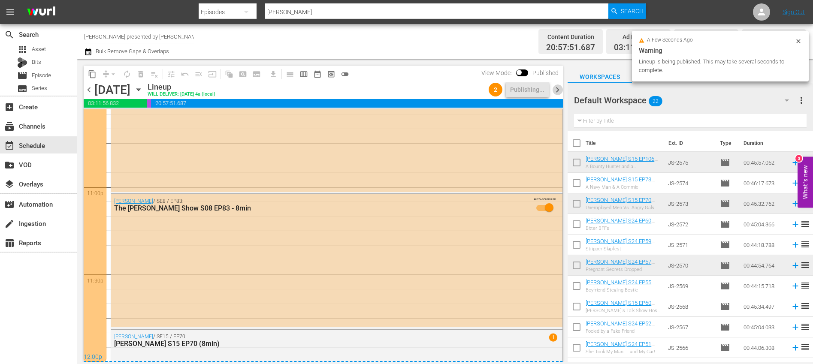
click at [557, 91] on span "chevron_right" at bounding box center [557, 90] width 11 height 11
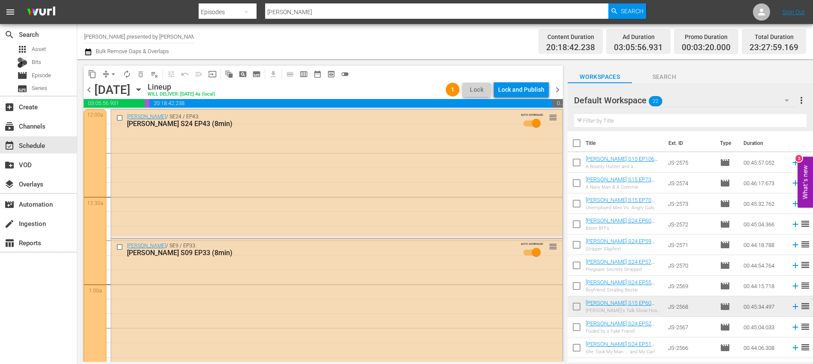
click at [87, 91] on span "chevron_left" at bounding box center [89, 90] width 11 height 11
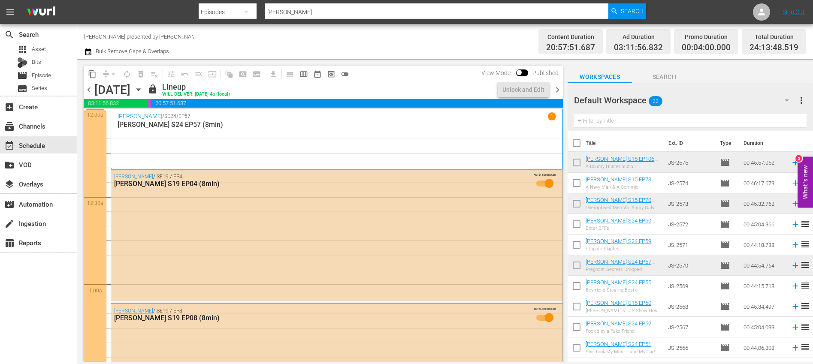
click at [560, 92] on span "chevron_right" at bounding box center [557, 90] width 11 height 11
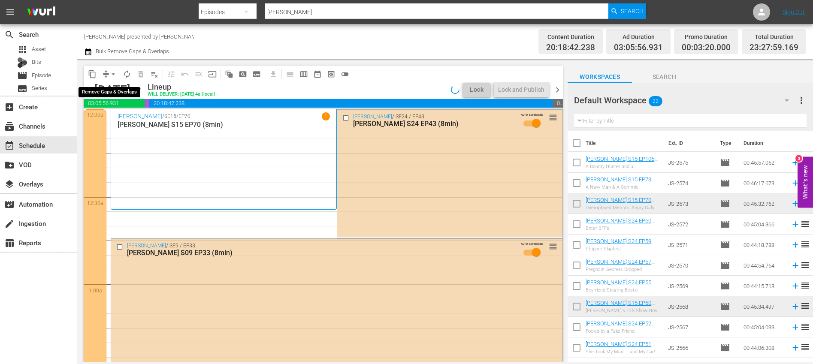
click at [112, 75] on span "arrow_drop_down" at bounding box center [113, 74] width 9 height 9
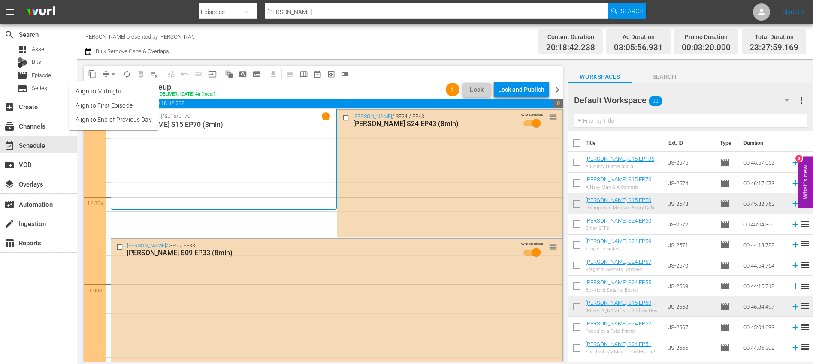
click at [117, 126] on li "Align to End of Previous Day" at bounding box center [114, 120] width 90 height 14
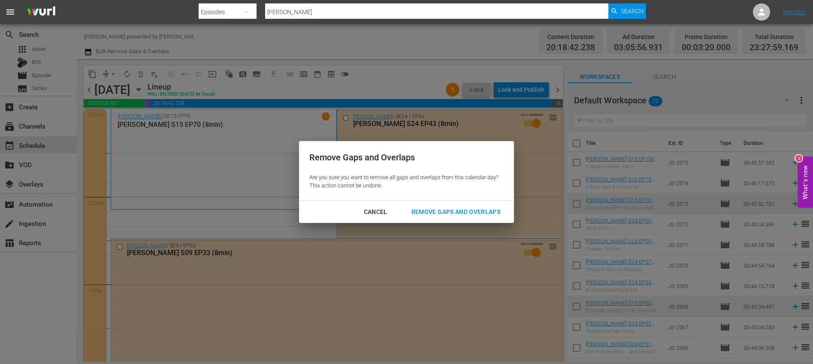
click at [442, 209] on div "Remove Gaps and Overlaps" at bounding box center [456, 212] width 103 height 11
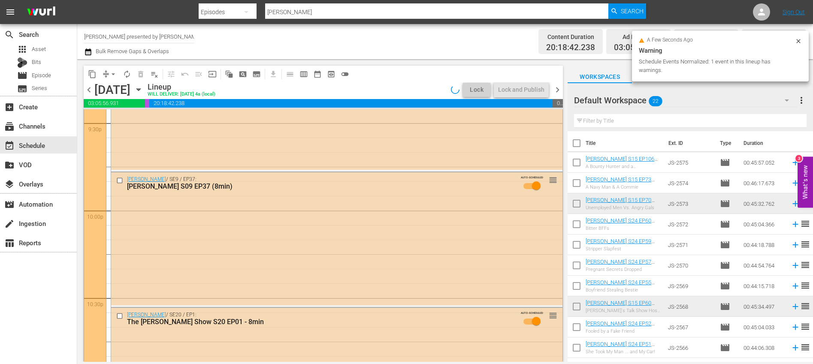
scroll to position [3956, 0]
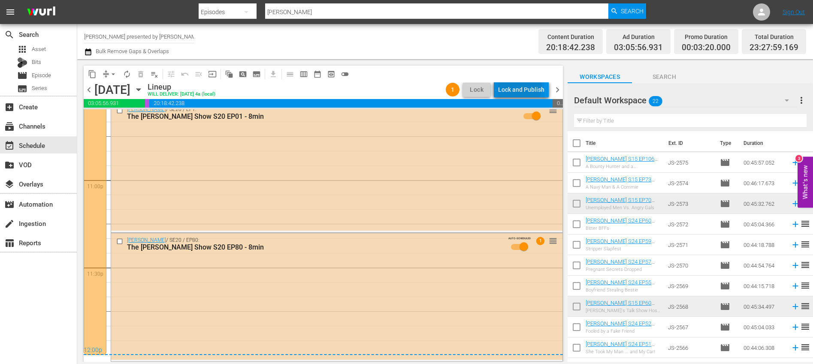
click at [516, 86] on div "Lock and Publish" at bounding box center [521, 89] width 46 height 15
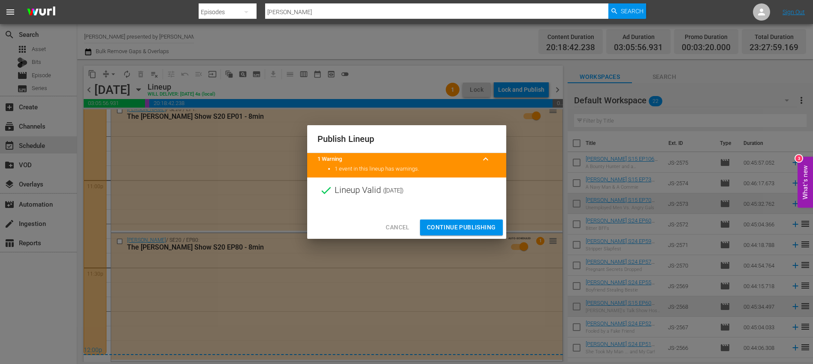
click at [487, 230] on span "Continue Publishing" at bounding box center [461, 227] width 69 height 11
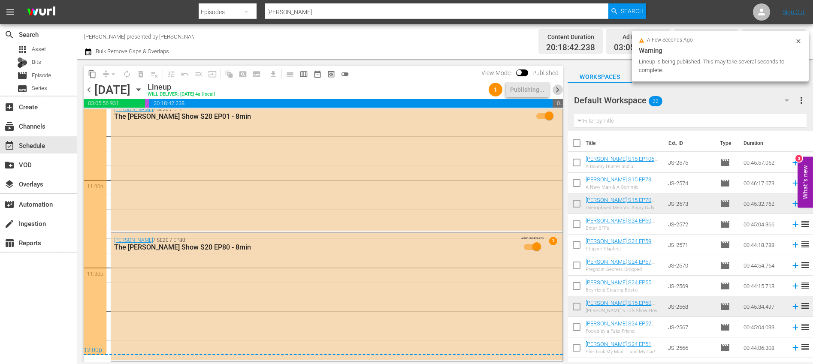
click at [560, 89] on span "chevron_right" at bounding box center [557, 90] width 11 height 11
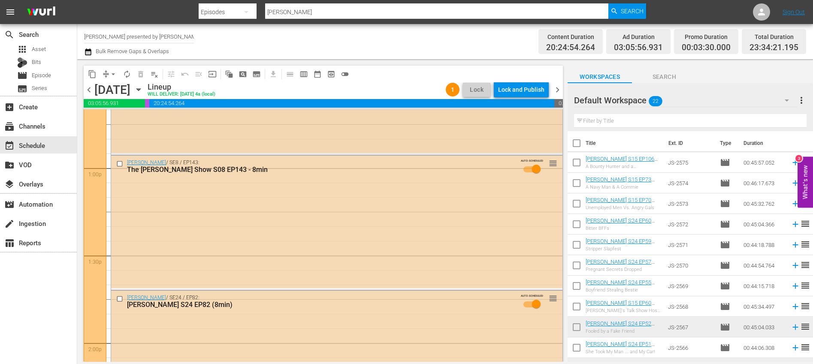
scroll to position [2217, 0]
click at [251, 219] on div "[PERSON_NAME] / SE8 / EP143: The [PERSON_NAME] Show S08 EP143 - 8min AUTO-SCHED…" at bounding box center [336, 221] width 451 height 133
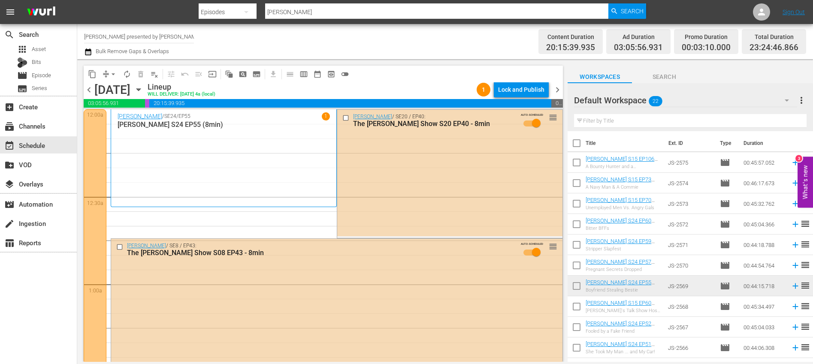
click at [112, 75] on span "arrow_drop_down" at bounding box center [113, 74] width 9 height 9
click at [128, 120] on li "Align to End of Previous Day" at bounding box center [114, 120] width 90 height 14
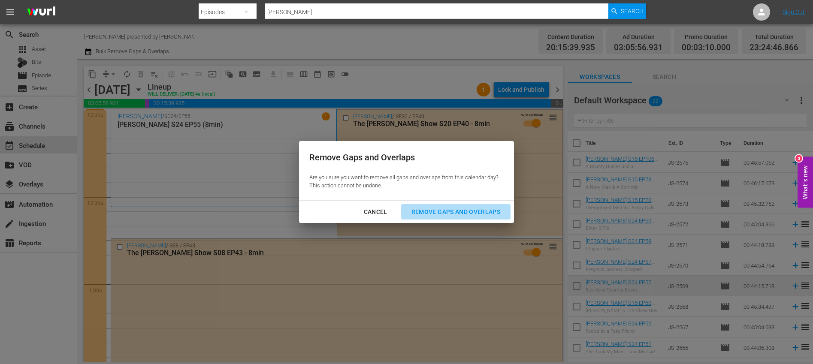
click at [495, 214] on div "Remove Gaps and Overlaps" at bounding box center [456, 212] width 103 height 11
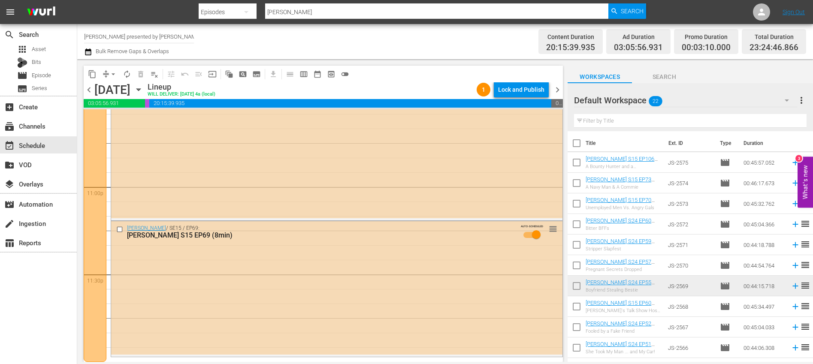
scroll to position [3949, 0]
click at [526, 89] on div "Lock and Publish" at bounding box center [521, 89] width 46 height 15
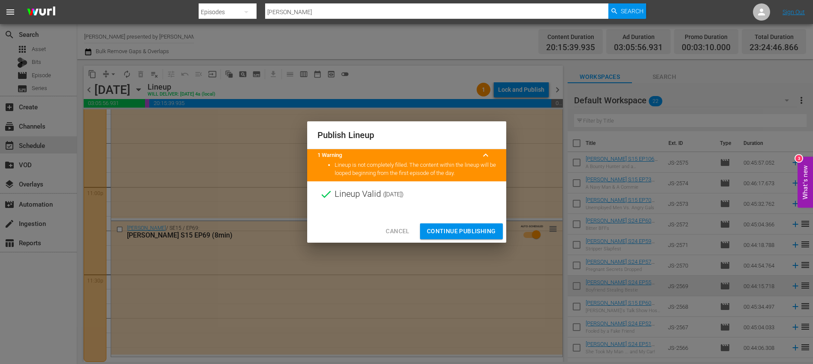
click at [388, 233] on span "Cancel" at bounding box center [398, 231] width 24 height 11
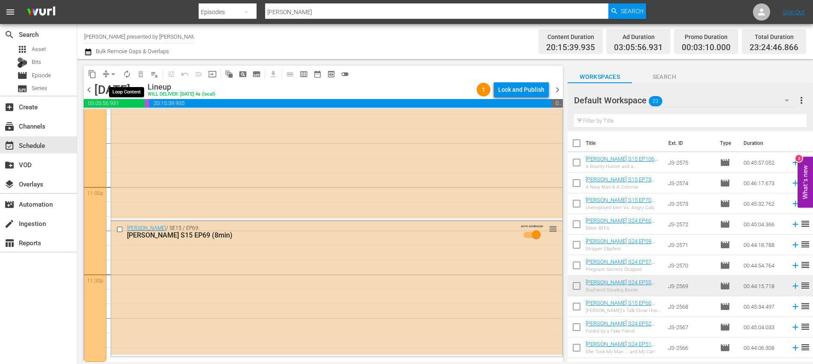
click at [125, 73] on span "autorenew_outlined" at bounding box center [127, 74] width 9 height 9
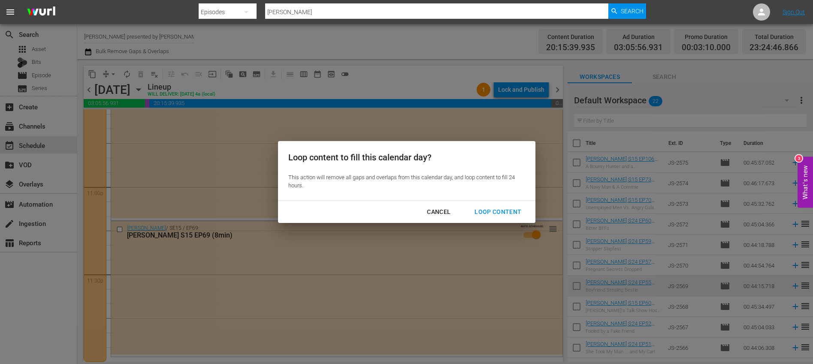
click at [499, 214] on div "Loop Content" at bounding box center [498, 212] width 61 height 11
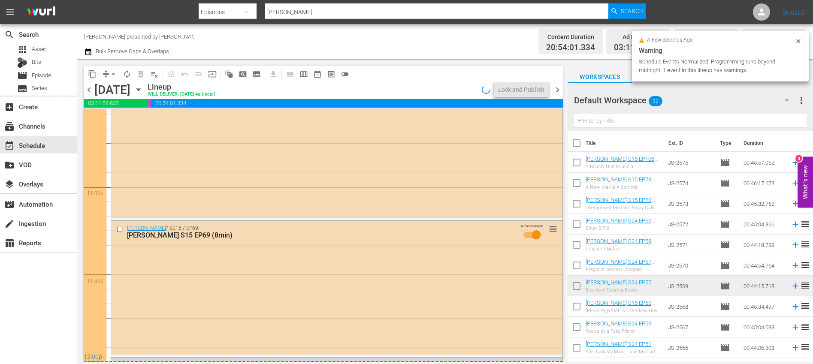
scroll to position [3952, 0]
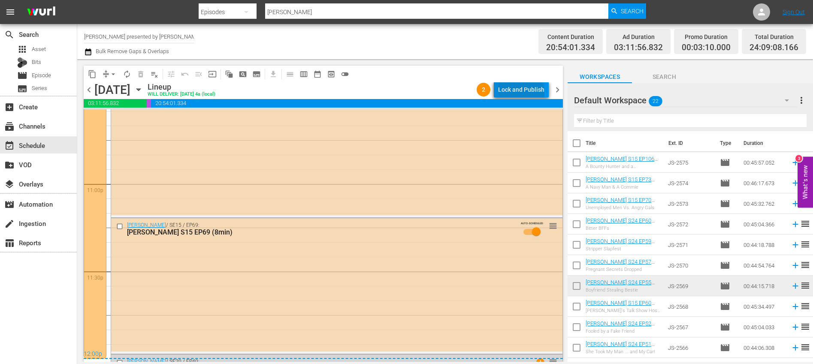
click at [523, 94] on div "Lock and Publish" at bounding box center [521, 89] width 46 height 15
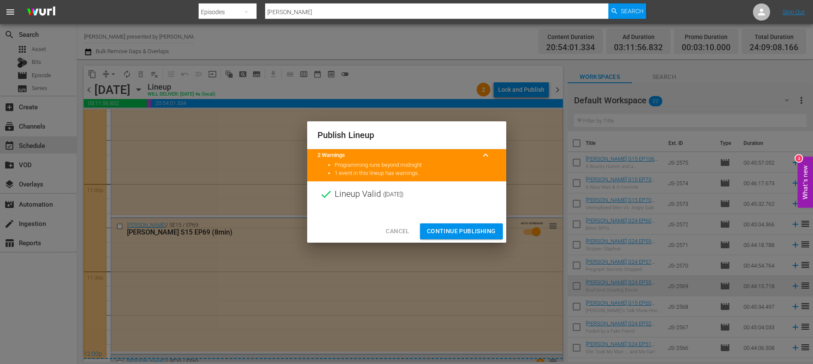
click at [459, 232] on span "Continue Publishing" at bounding box center [461, 231] width 69 height 11
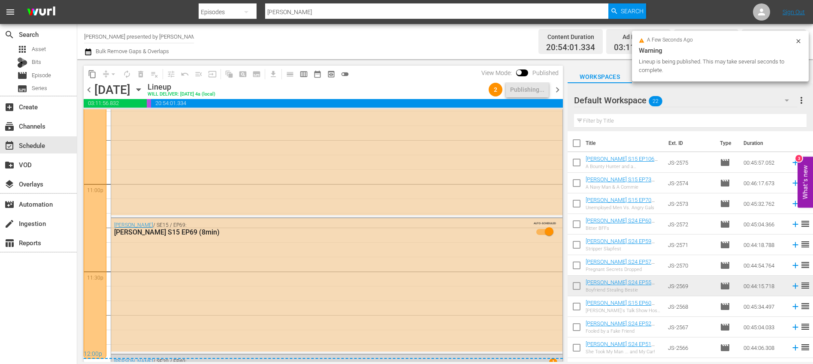
click at [559, 92] on span "chevron_right" at bounding box center [557, 90] width 11 height 11
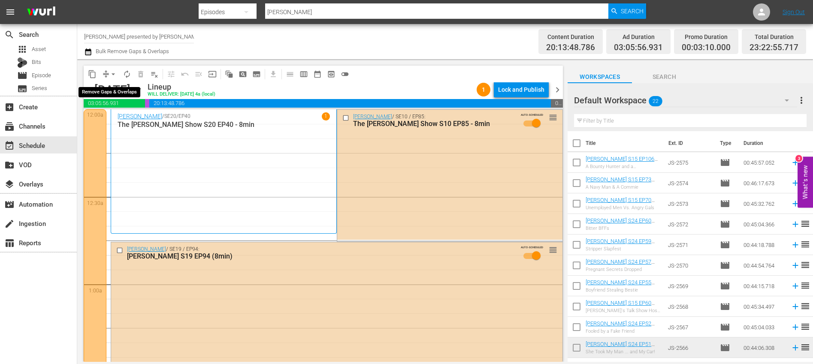
click at [114, 73] on span "arrow_drop_down" at bounding box center [113, 74] width 9 height 9
click at [121, 118] on li "Align to End of Previous Day" at bounding box center [114, 120] width 90 height 14
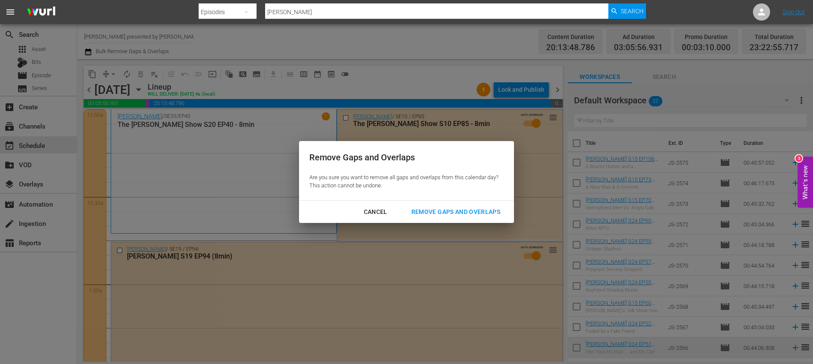
click at [495, 210] on div "Remove Gaps and Overlaps" at bounding box center [456, 212] width 103 height 11
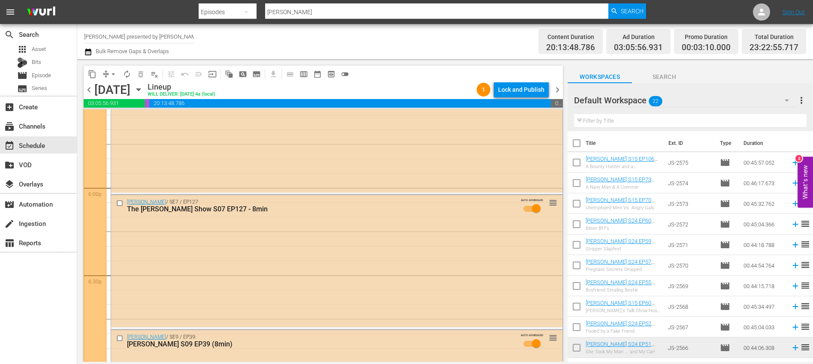
scroll to position [3965, 0]
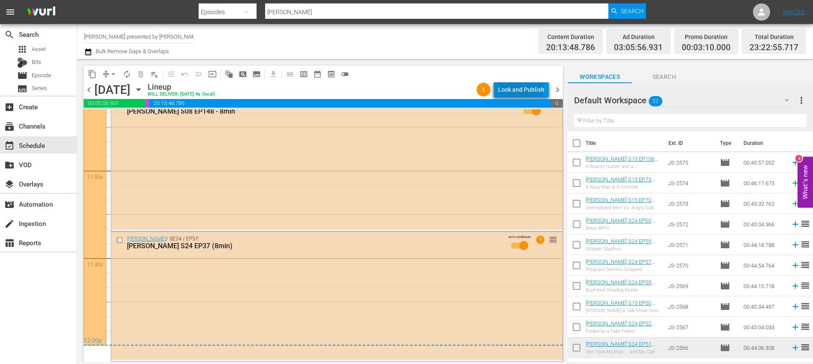
click at [520, 85] on div "Lock and Publish" at bounding box center [521, 89] width 46 height 15
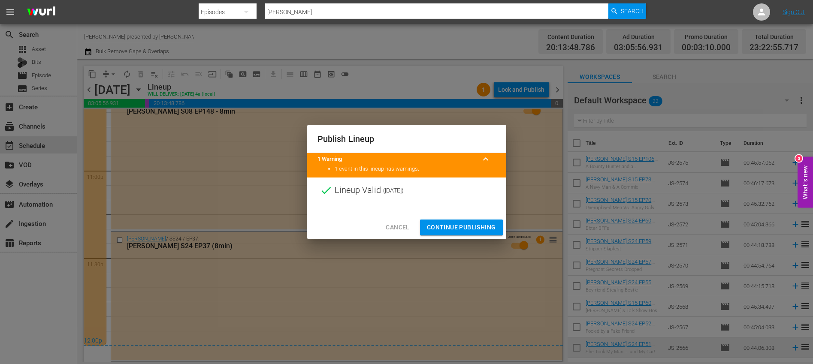
click at [453, 228] on span "Continue Publishing" at bounding box center [461, 227] width 69 height 11
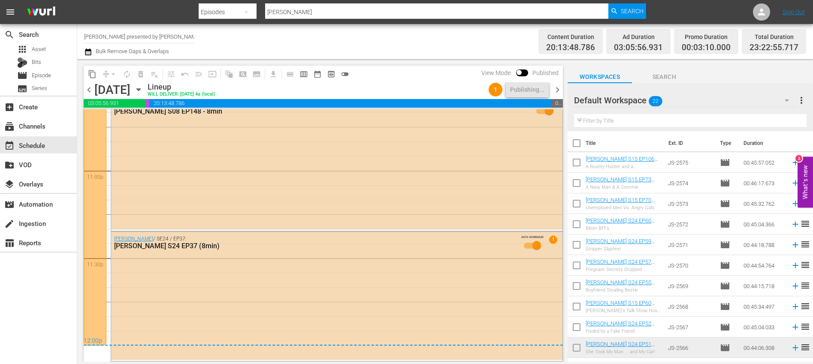
click at [804, 100] on span "more_vert" at bounding box center [801, 100] width 10 height 10
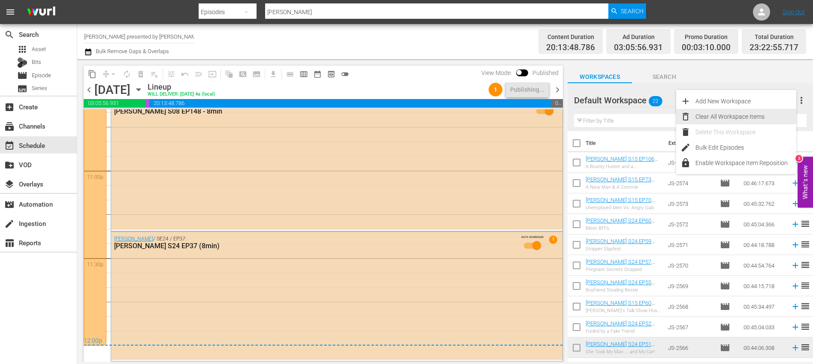
click at [727, 118] on div "Clear All Workspace Items" at bounding box center [746, 116] width 101 height 15
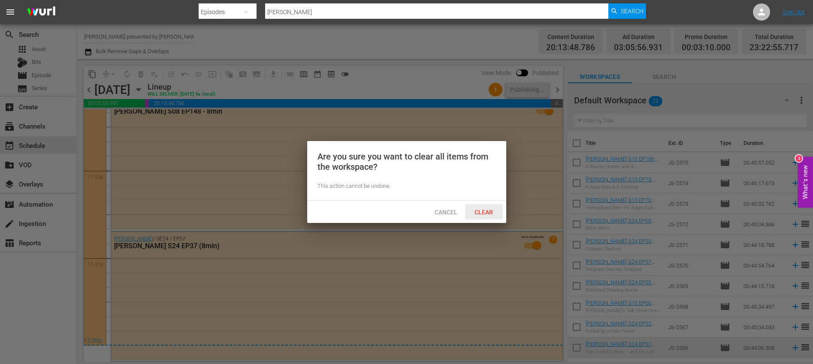
click at [479, 207] on div "Clear" at bounding box center [484, 212] width 38 height 16
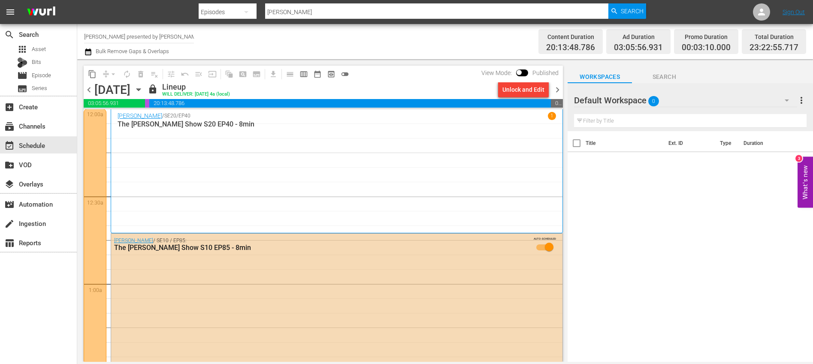
scroll to position [0, 0]
